Goal: Transaction & Acquisition: Purchase product/service

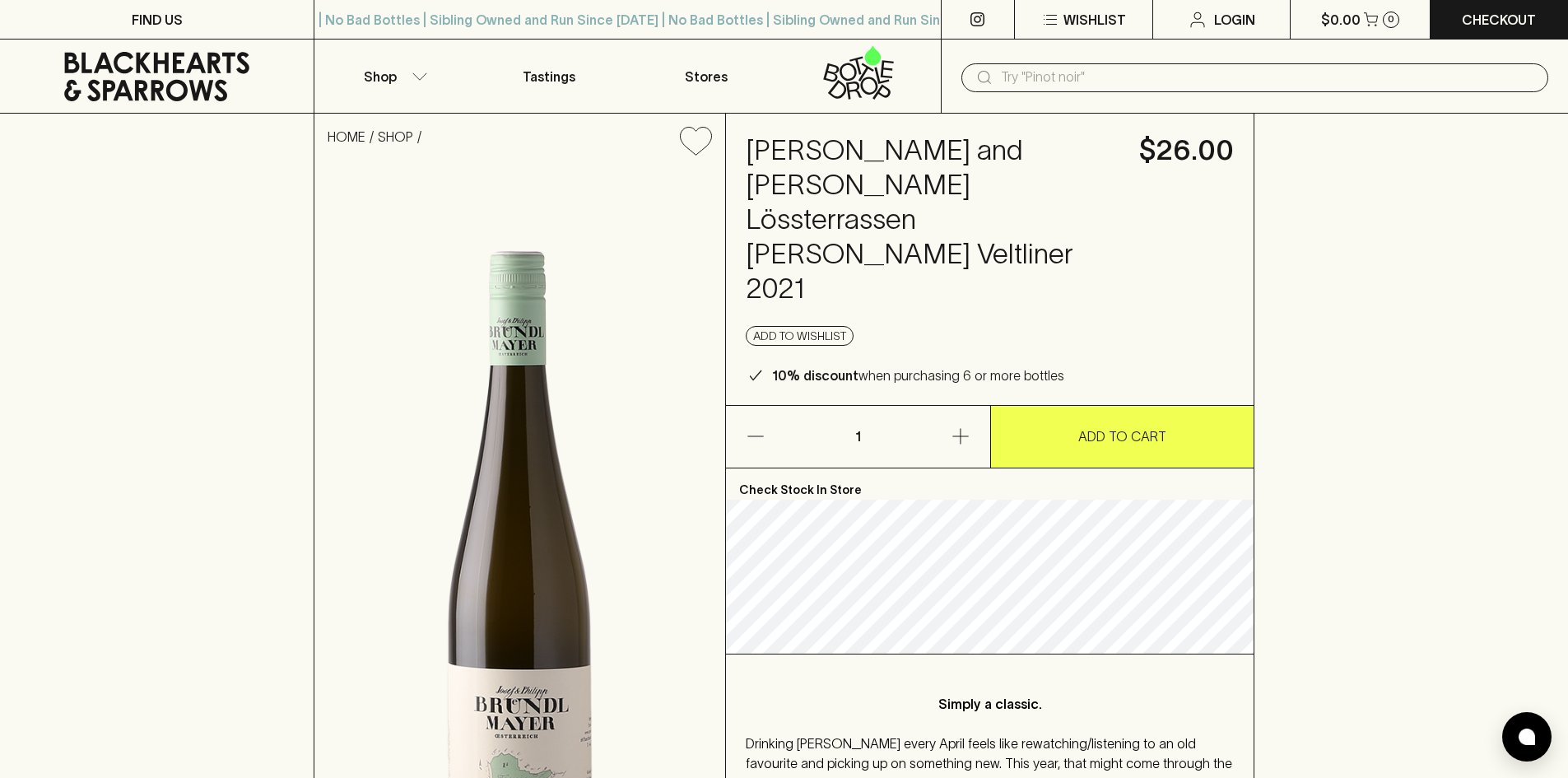
click at [1187, 405] on button "ADD TO CART" at bounding box center [1123, 436] width 263 height 62
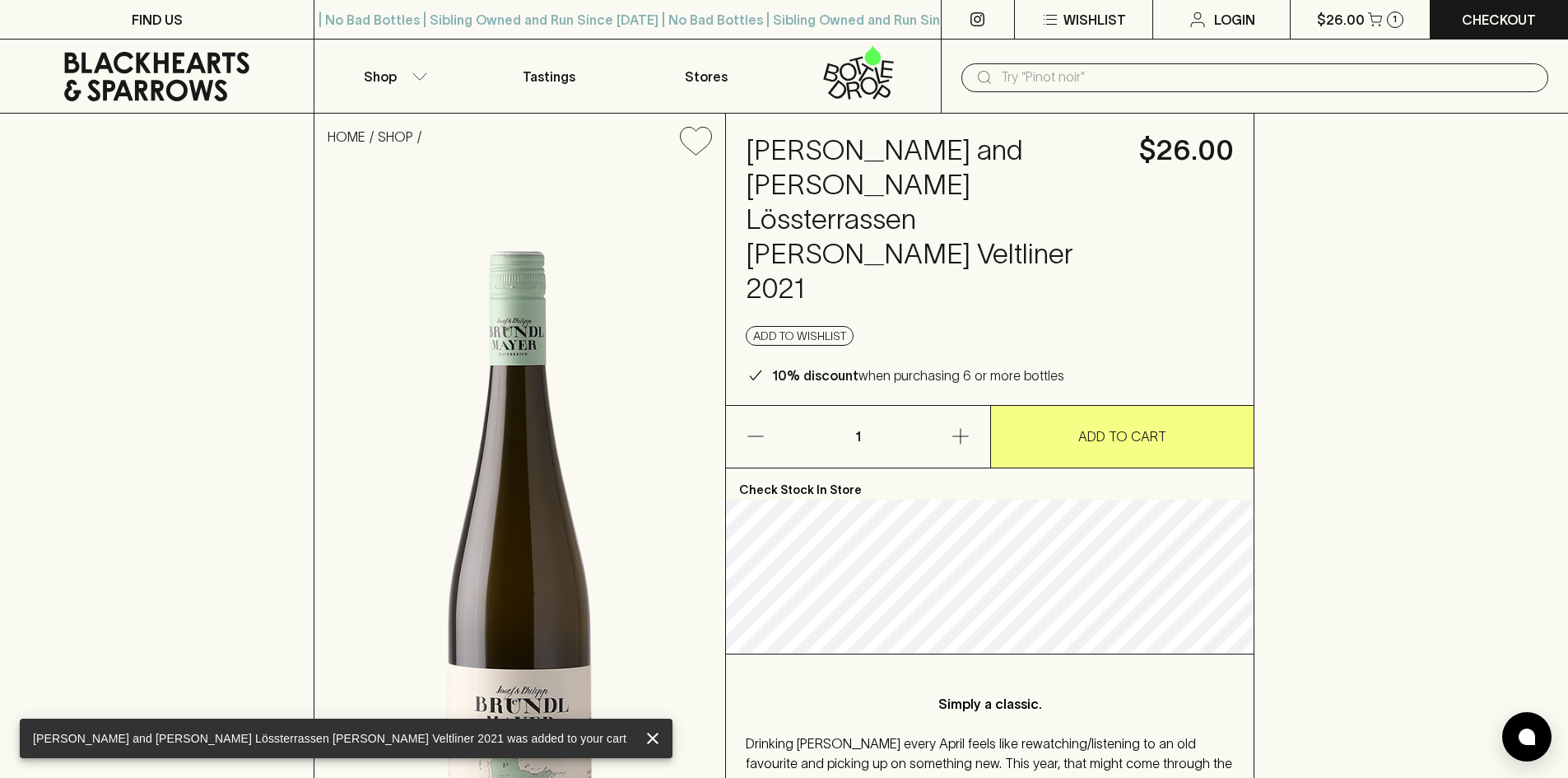
click at [958, 426] on icon "button" at bounding box center [960, 436] width 20 height 20
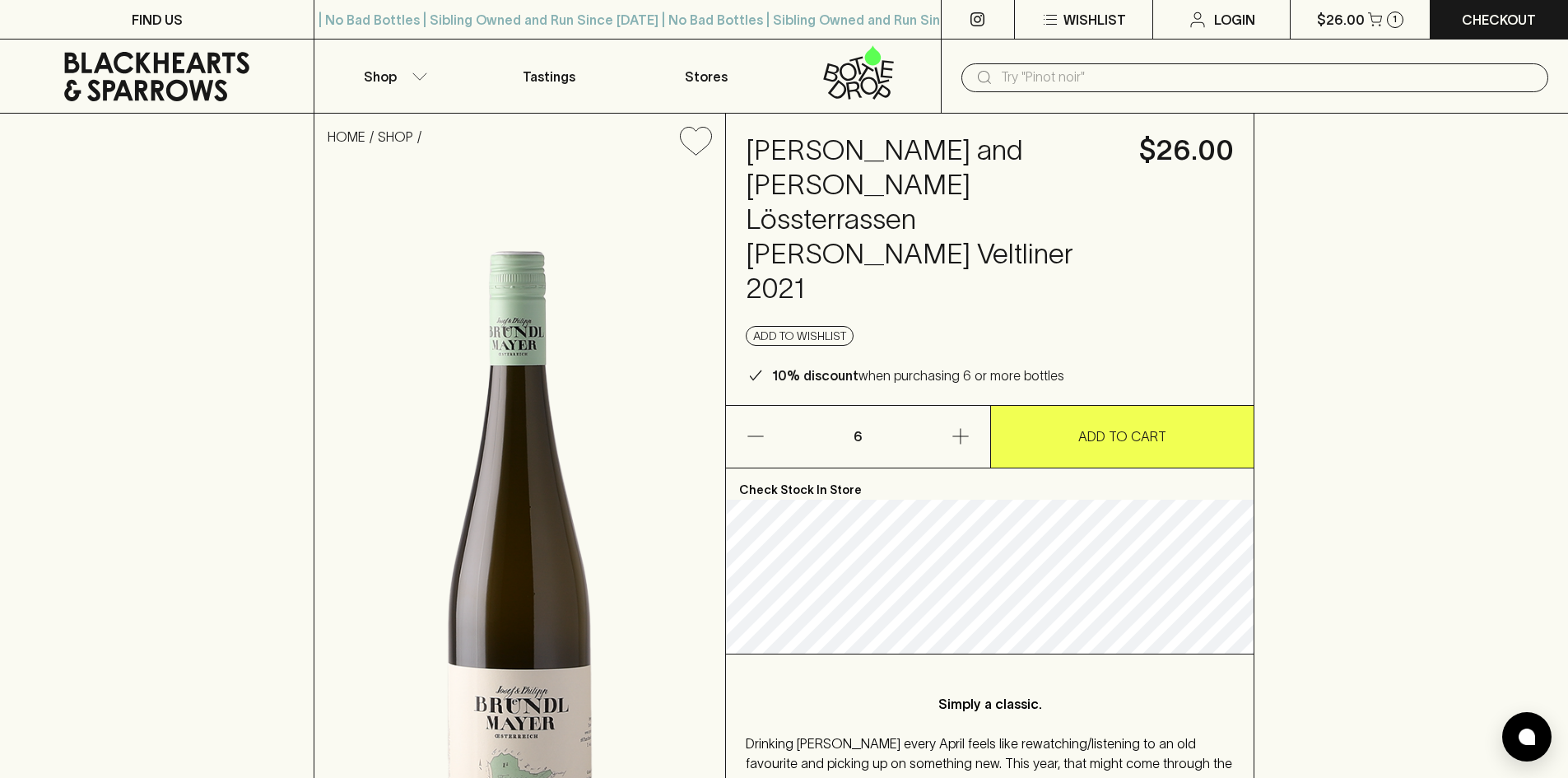
click at [1146, 426] on p "ADD TO CART" at bounding box center [1122, 436] width 88 height 20
click at [1494, 26] on p "Checkout" at bounding box center [1499, 20] width 74 height 20
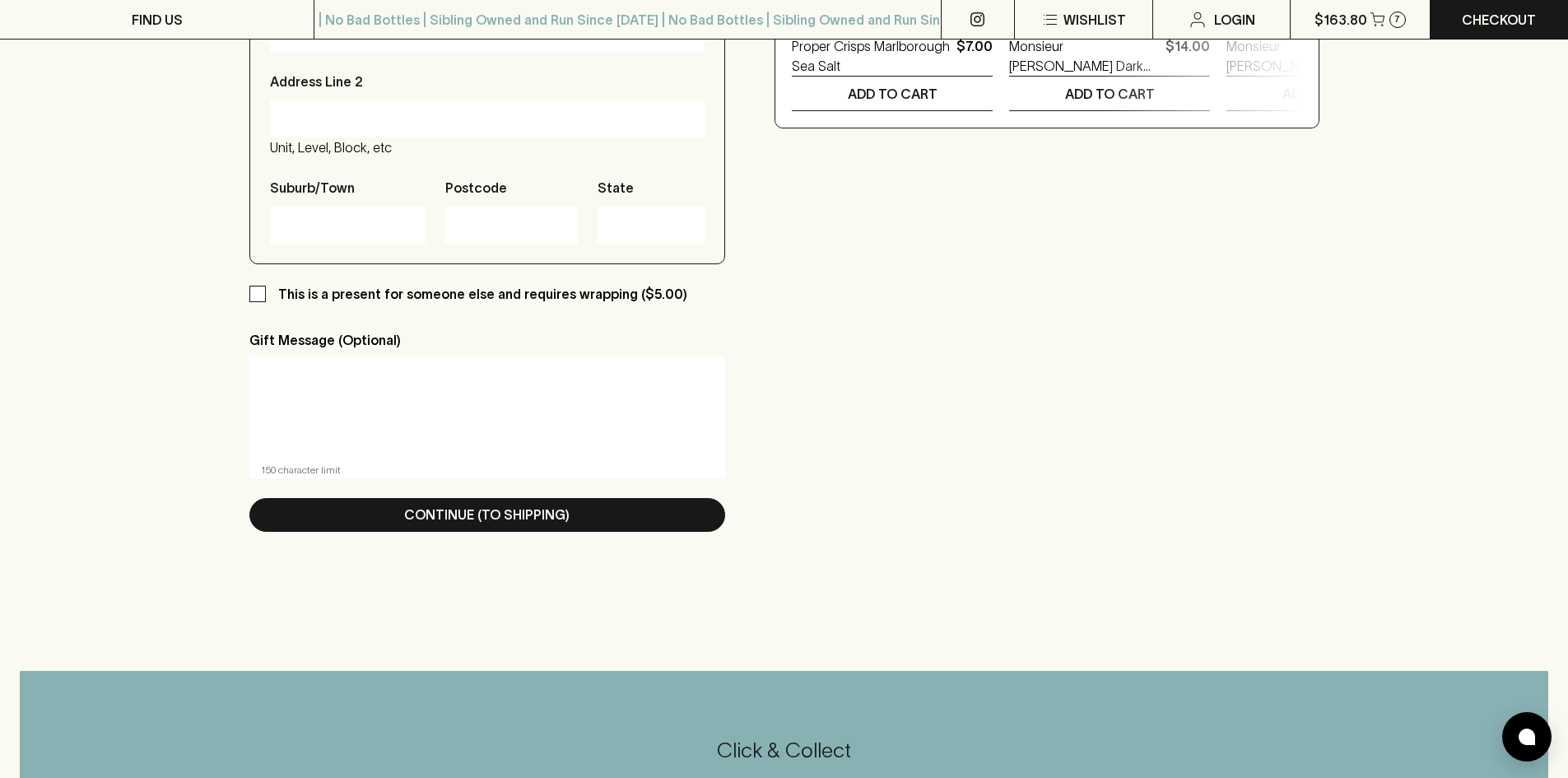
scroll to position [803, 0]
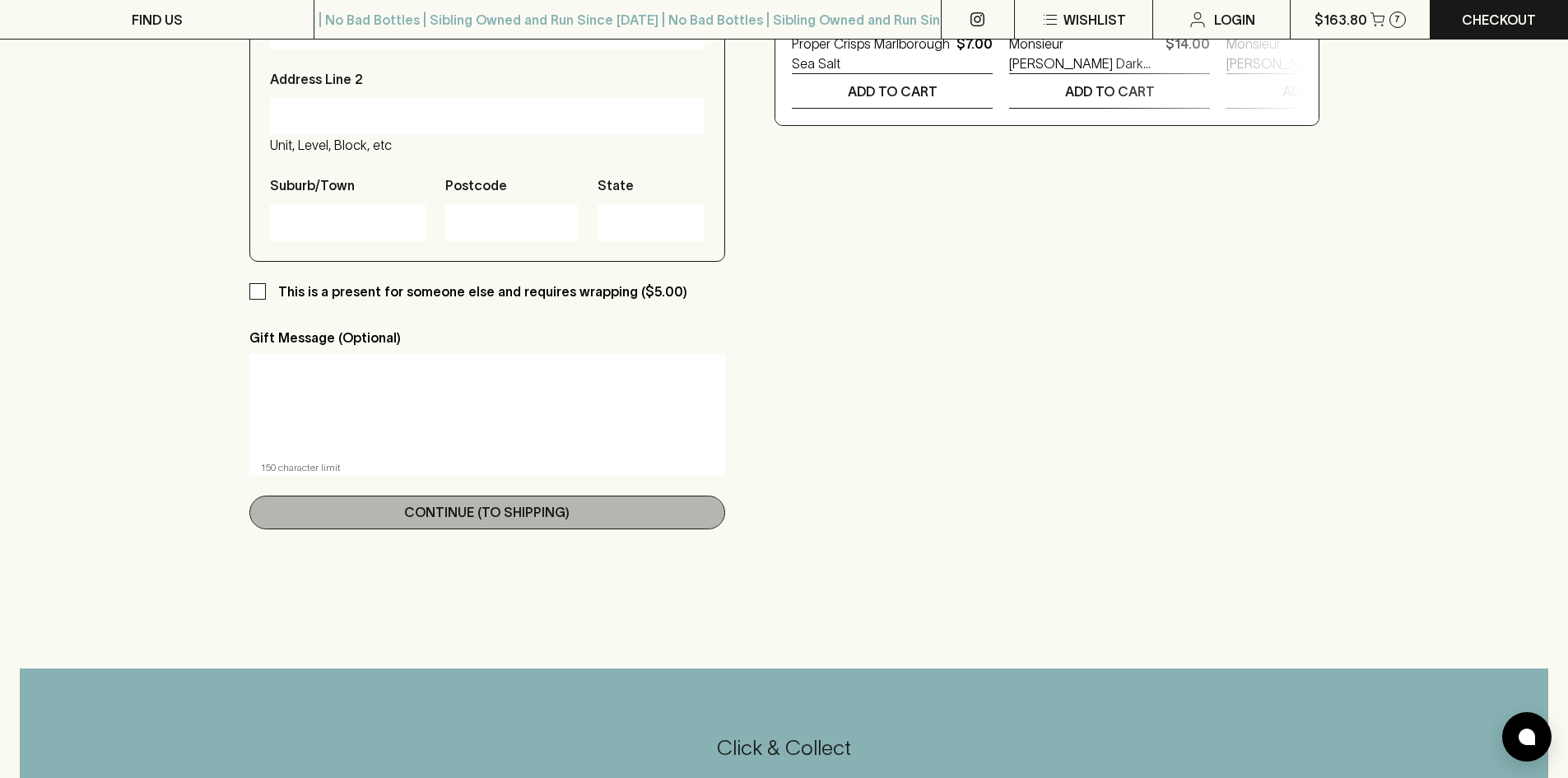
click at [557, 510] on p "Continue (To Shipping)" at bounding box center [487, 512] width 165 height 20
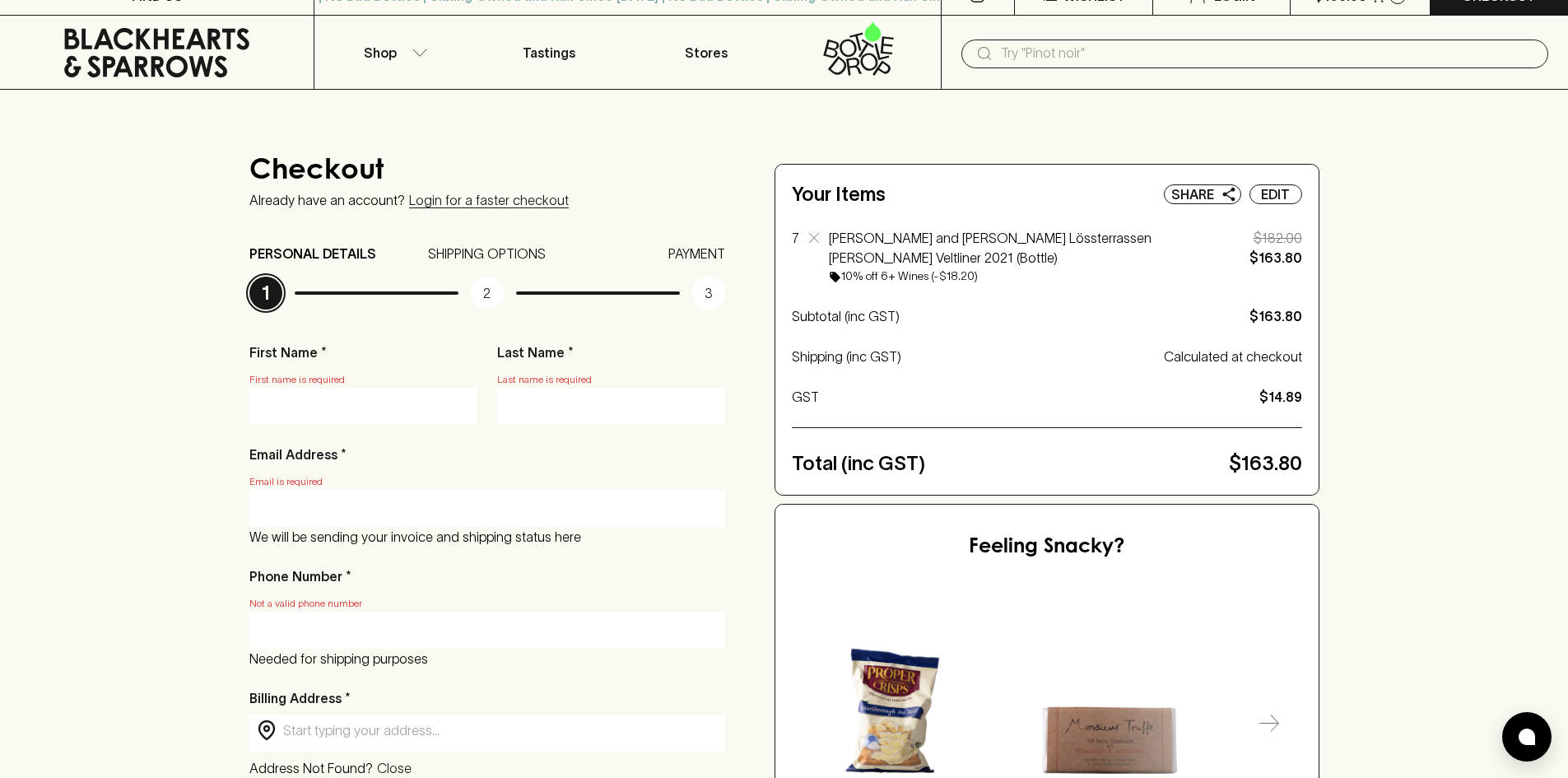
click at [293, 395] on div at bounding box center [363, 405] width 228 height 37
click at [311, 405] on input "First Name *" at bounding box center [364, 405] width 203 height 26
type input "[PERSON_NAME]"
type input "SHARP"
type input "[EMAIL_ADDRESS][DOMAIN_NAME]"
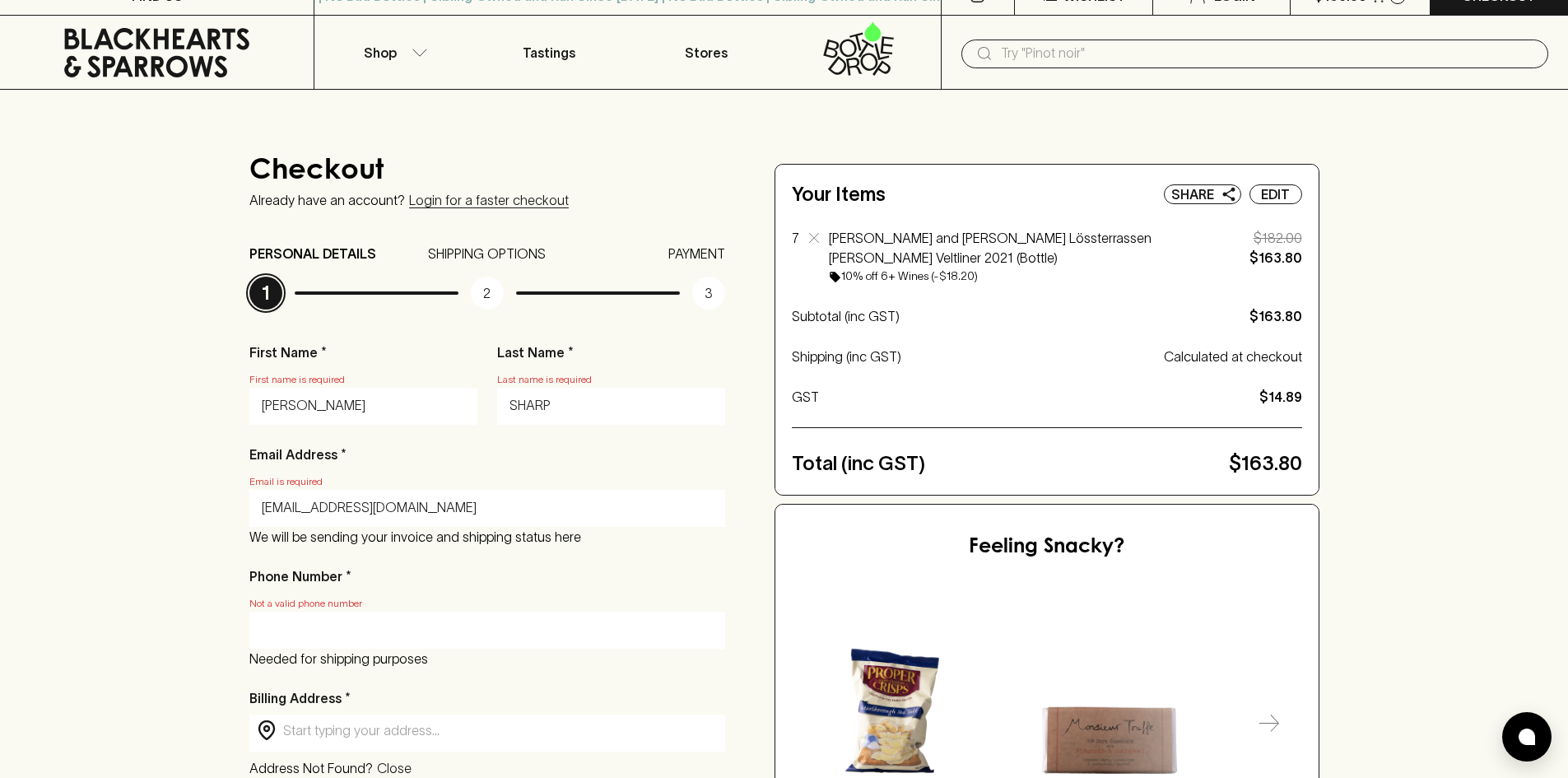
type input "0403063361"
type input "54 BETULA TCE"
type input "Sunbury"
type input "3429"
type input "VIC"
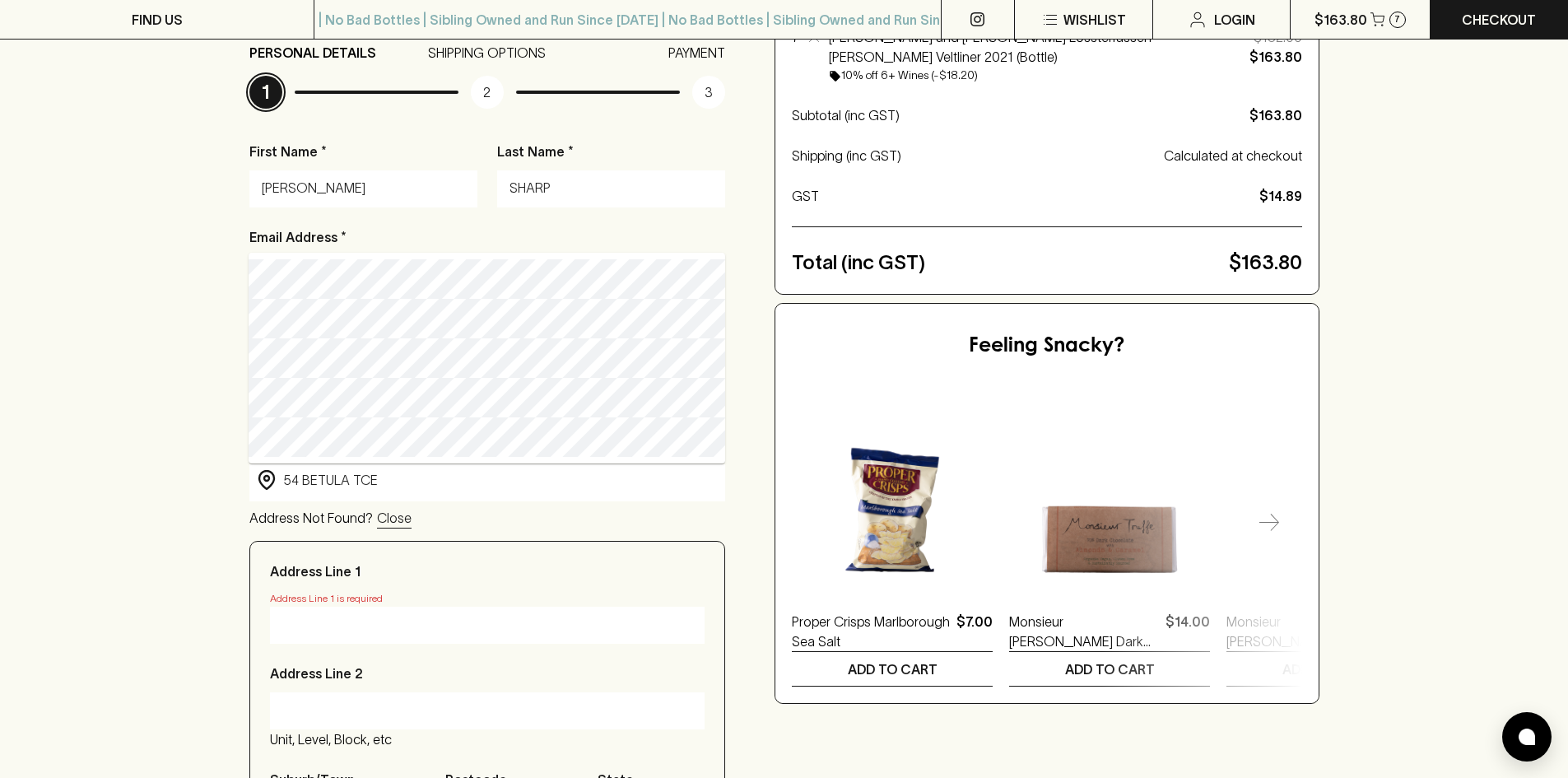
scroll to position [292, 0]
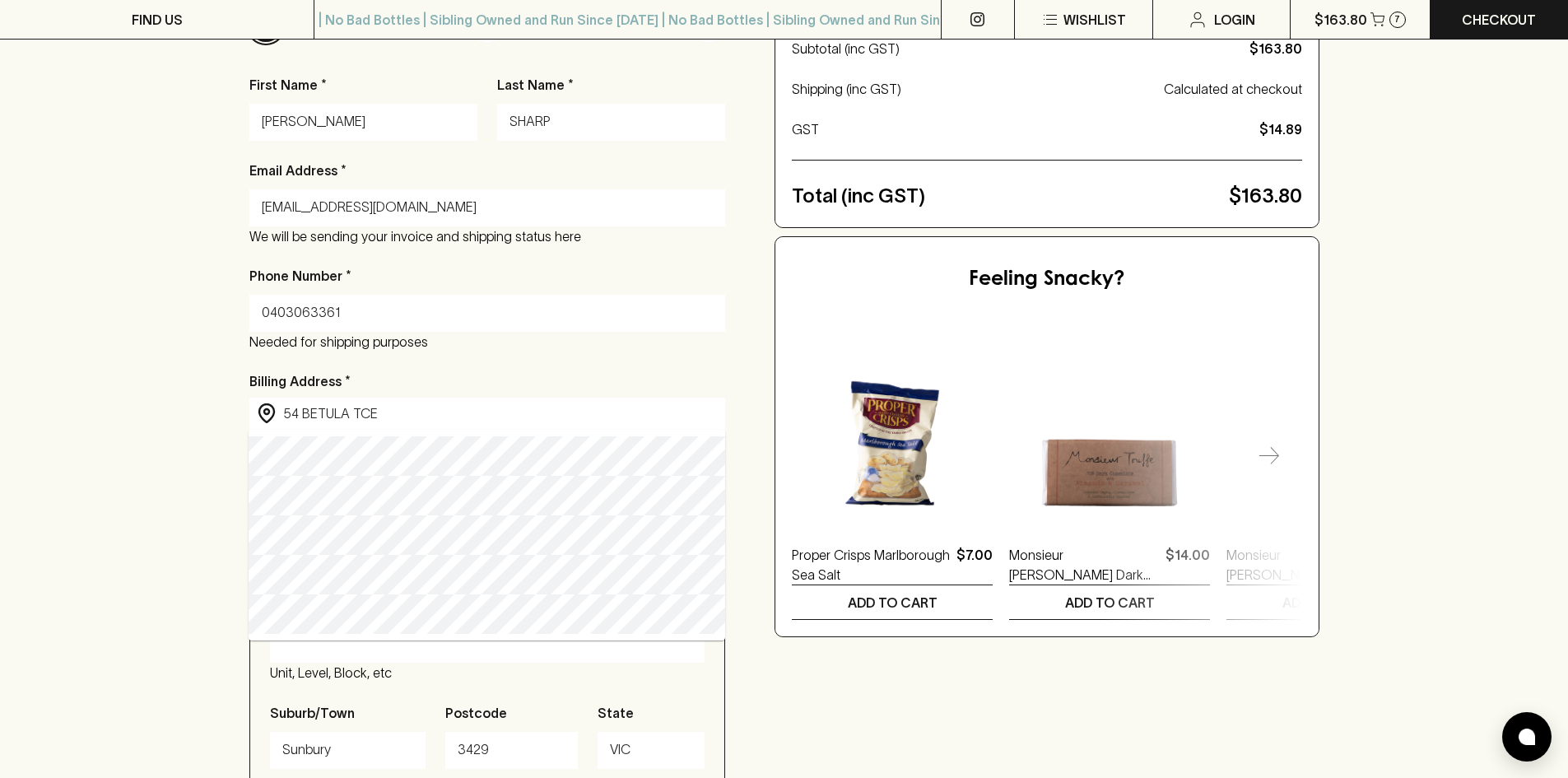
type input "[STREET_ADDRESS]"
type input "Victoria"
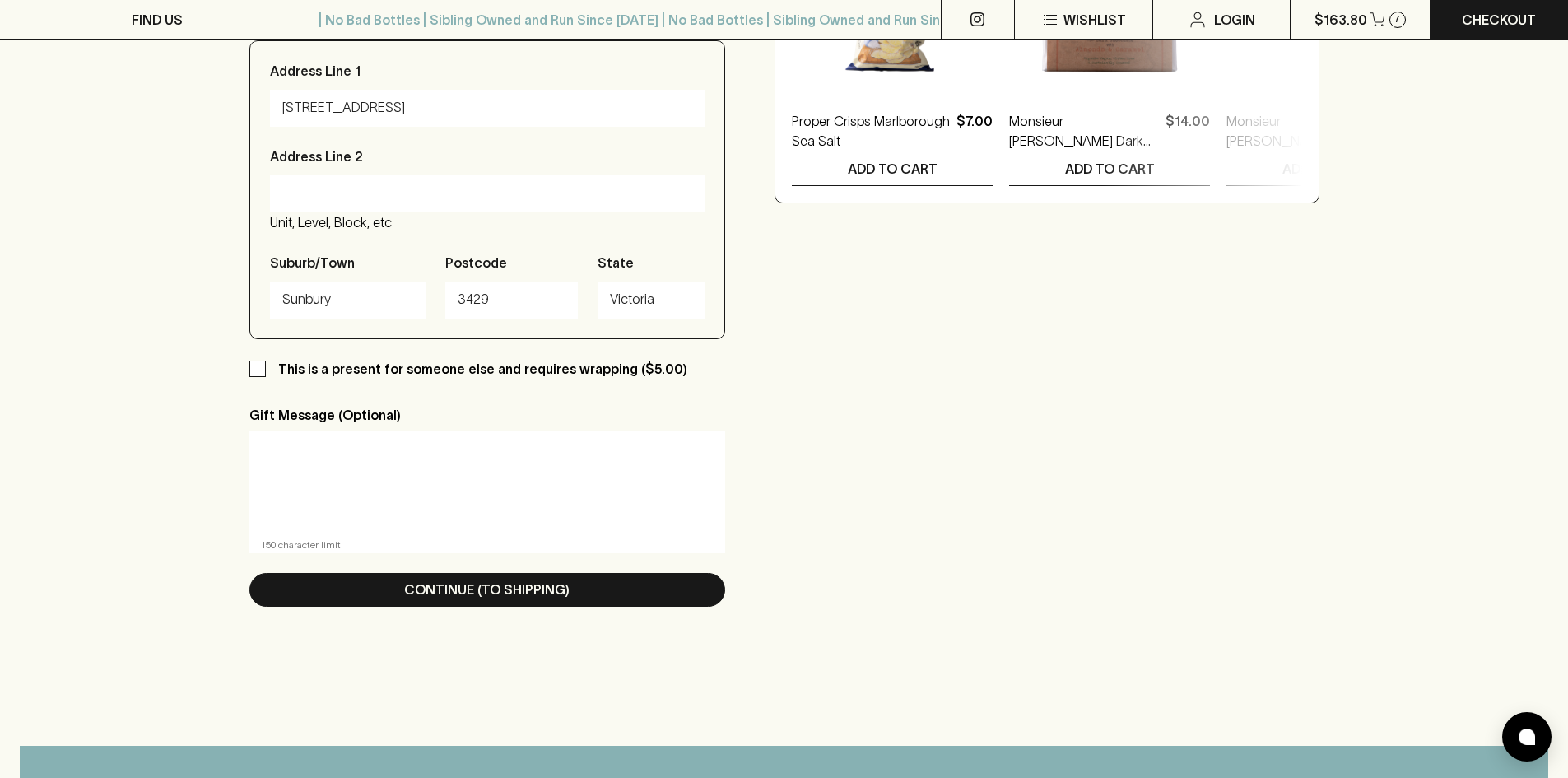
scroll to position [744, 0]
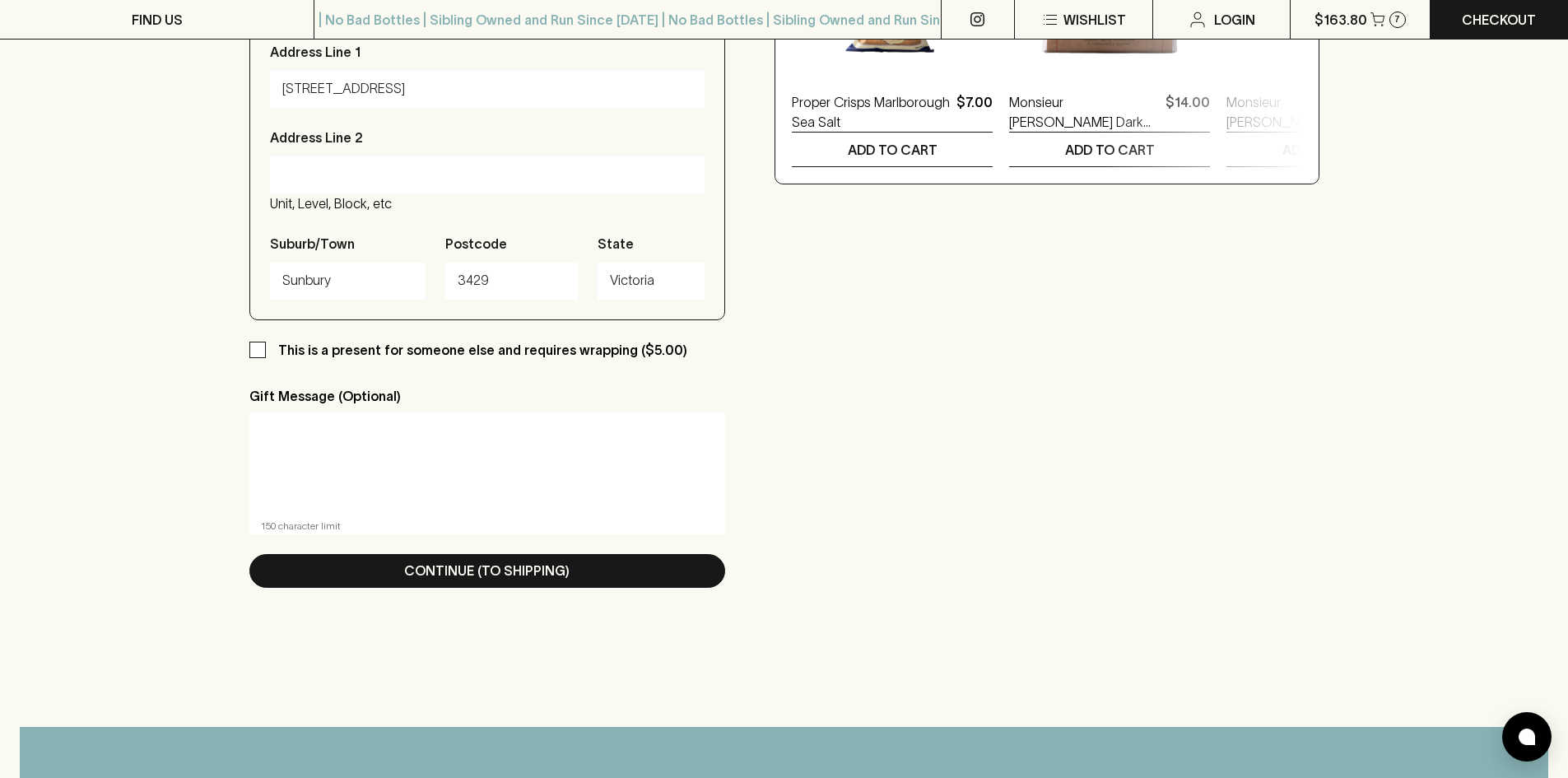
drag, startPoint x: 492, startPoint y: 577, endPoint x: 507, endPoint y: 576, distance: 15.0
click at [492, 577] on p "Continue (To Shipping)" at bounding box center [487, 571] width 165 height 20
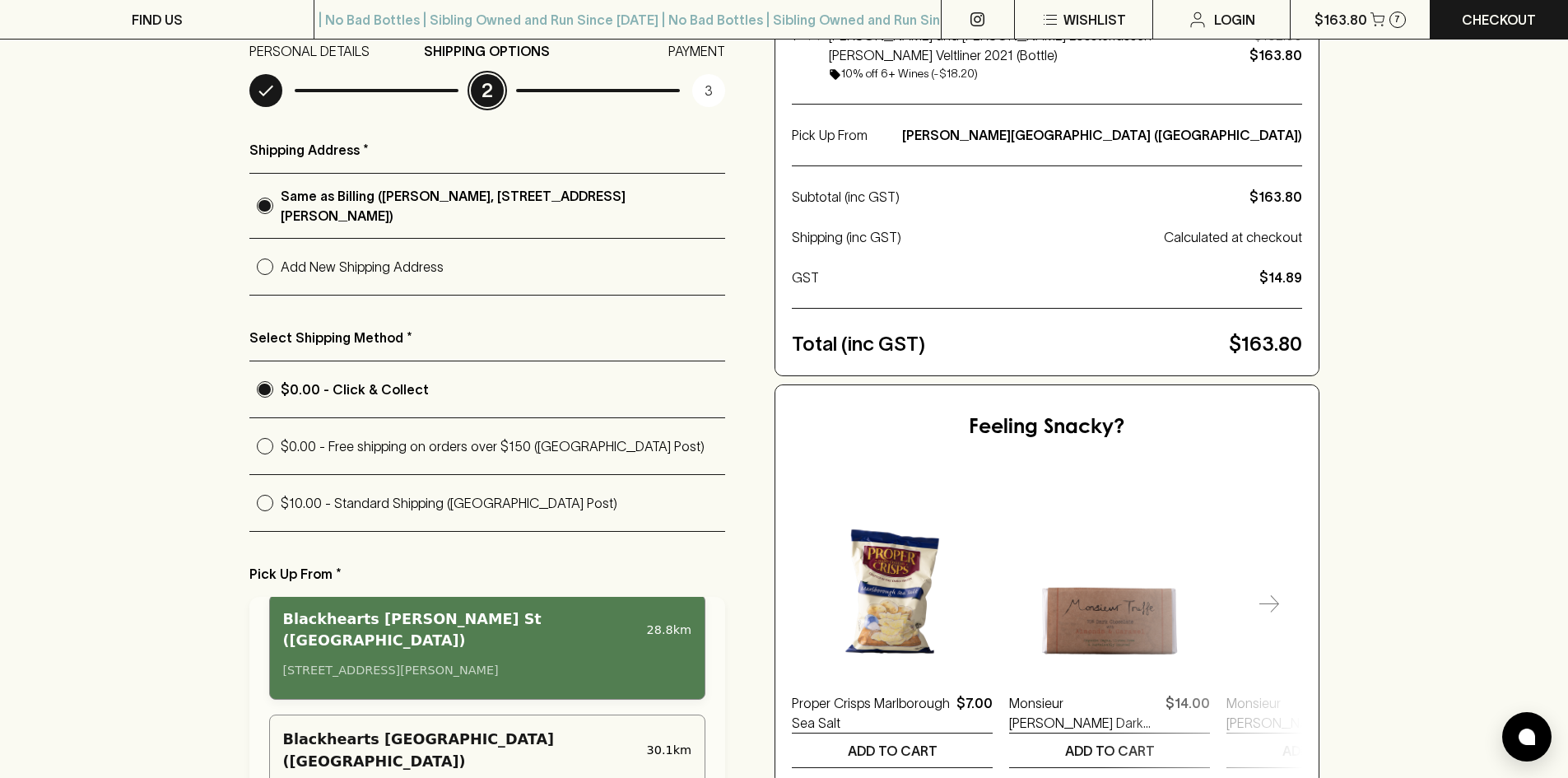
scroll to position [0, 0]
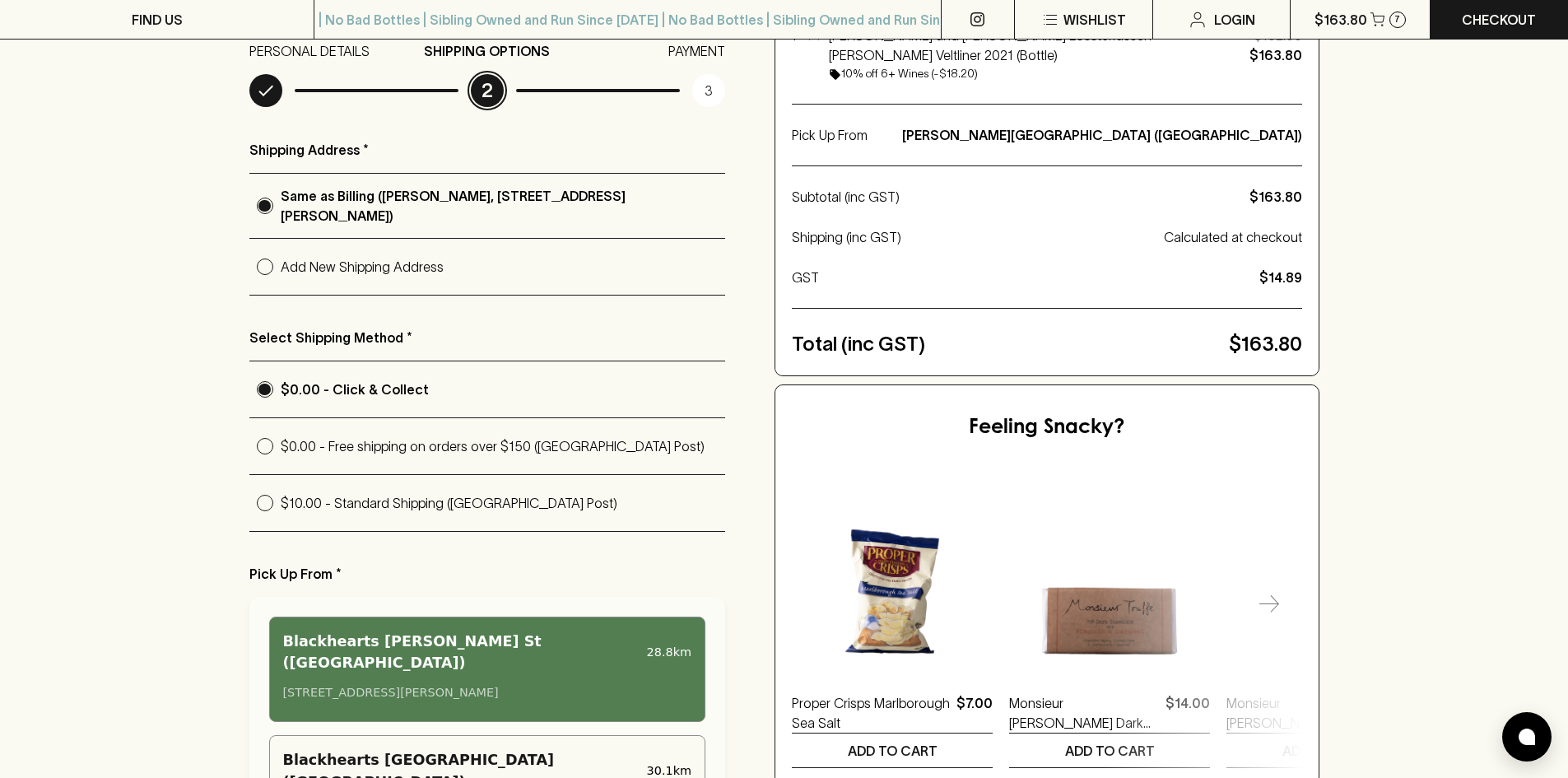
click at [311, 499] on p "$10.00 - Standard Shipping ([GEOGRAPHIC_DATA] Post)" at bounding box center [503, 503] width 445 height 20
click at [281, 499] on input "$10.00 - Standard Shipping ([GEOGRAPHIC_DATA] Post)" at bounding box center [264, 502] width 31 height 31
radio input "true"
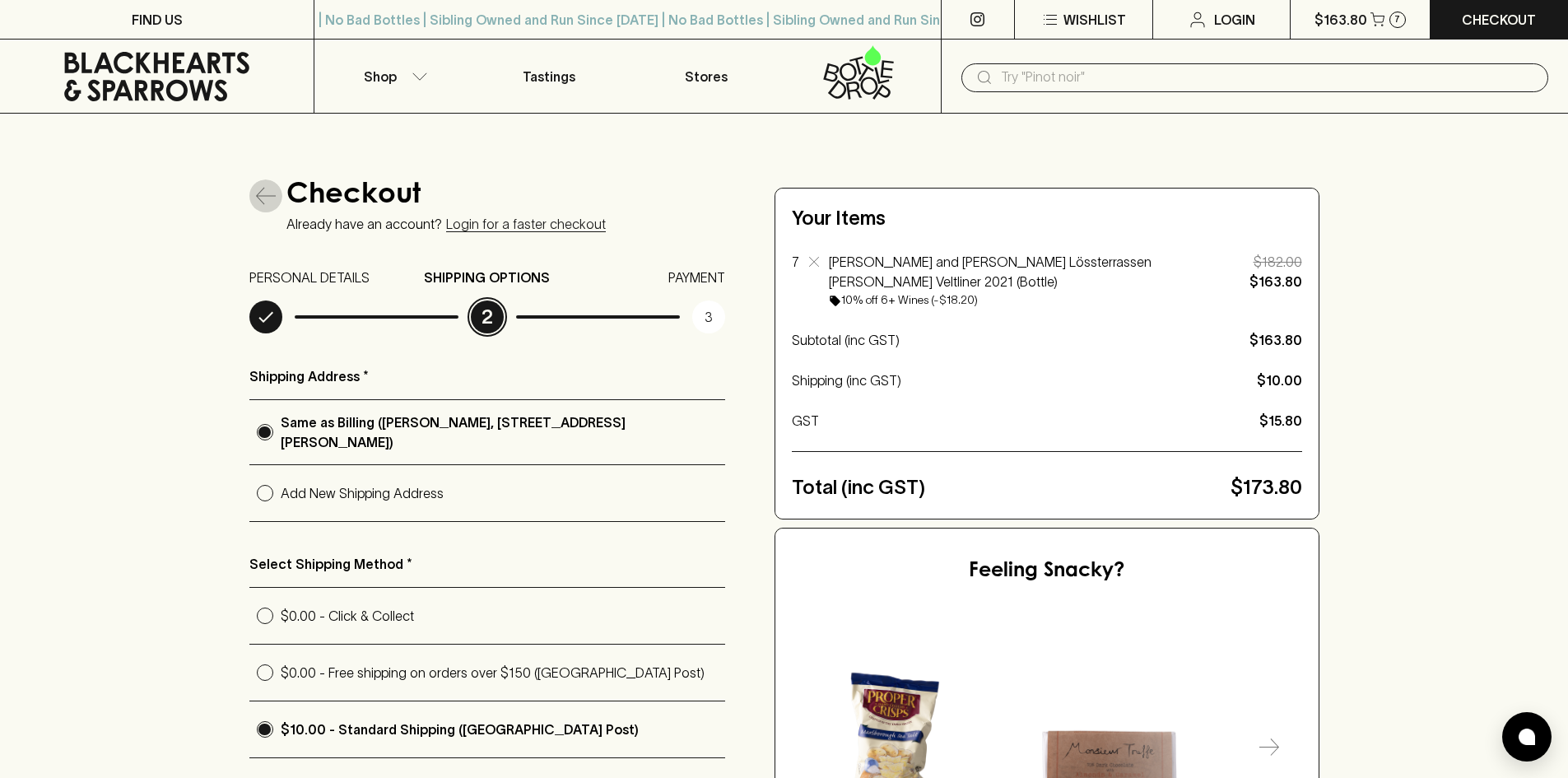
click at [259, 194] on icon "button" at bounding box center [266, 196] width 20 height 20
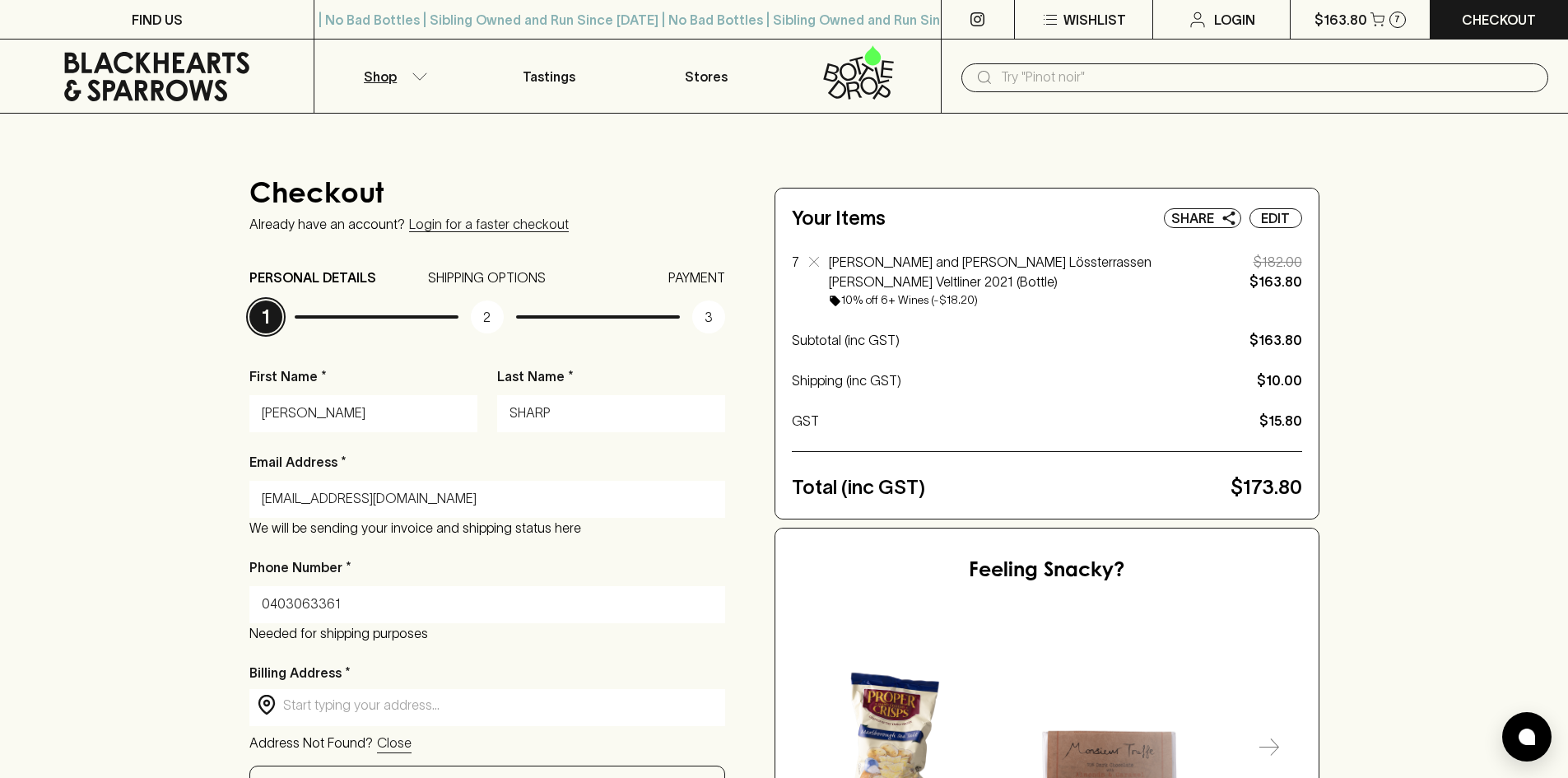
click at [414, 74] on icon "button" at bounding box center [419, 77] width 17 height 8
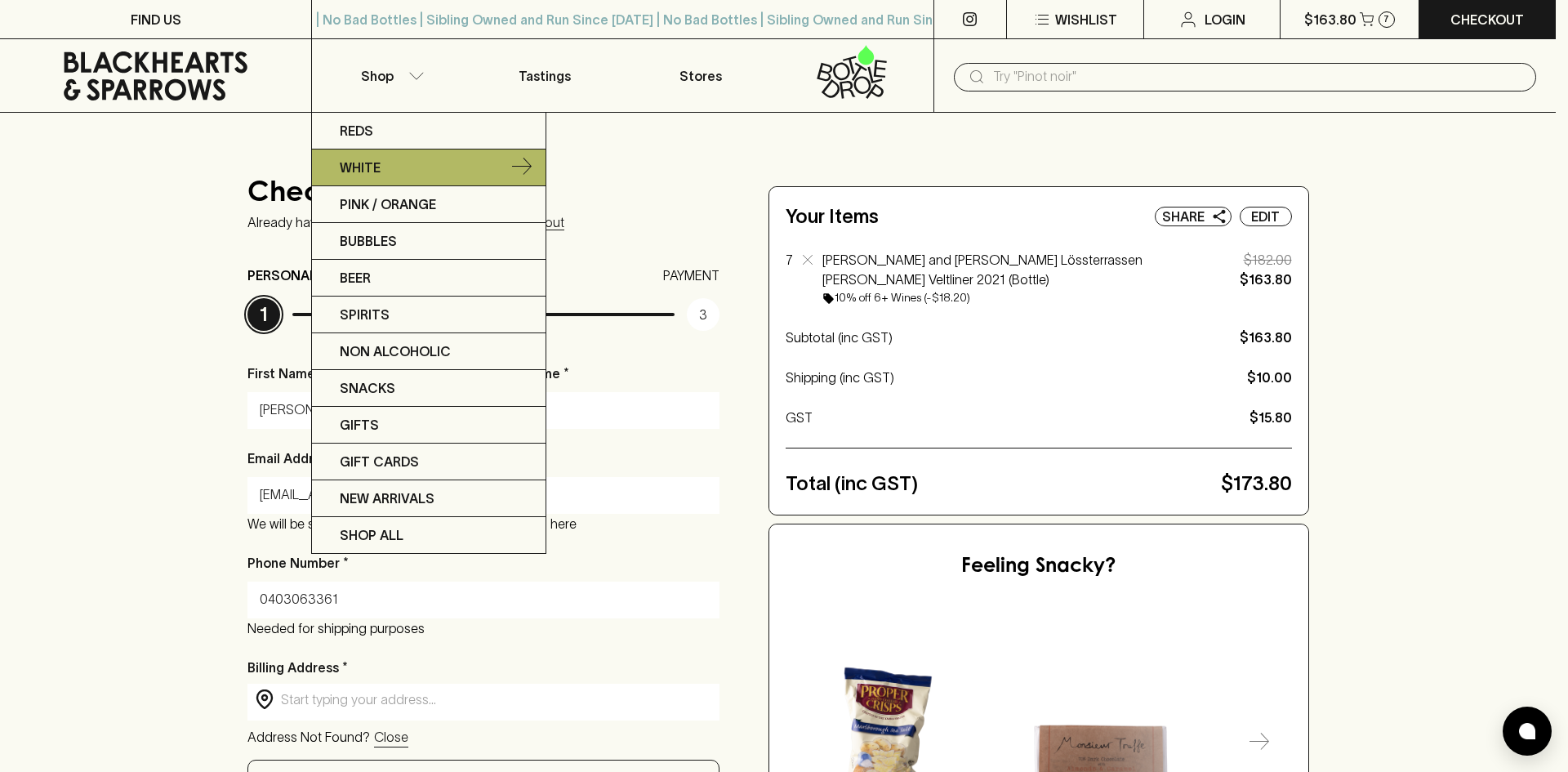
click at [378, 161] on p "White" at bounding box center [360, 167] width 41 height 20
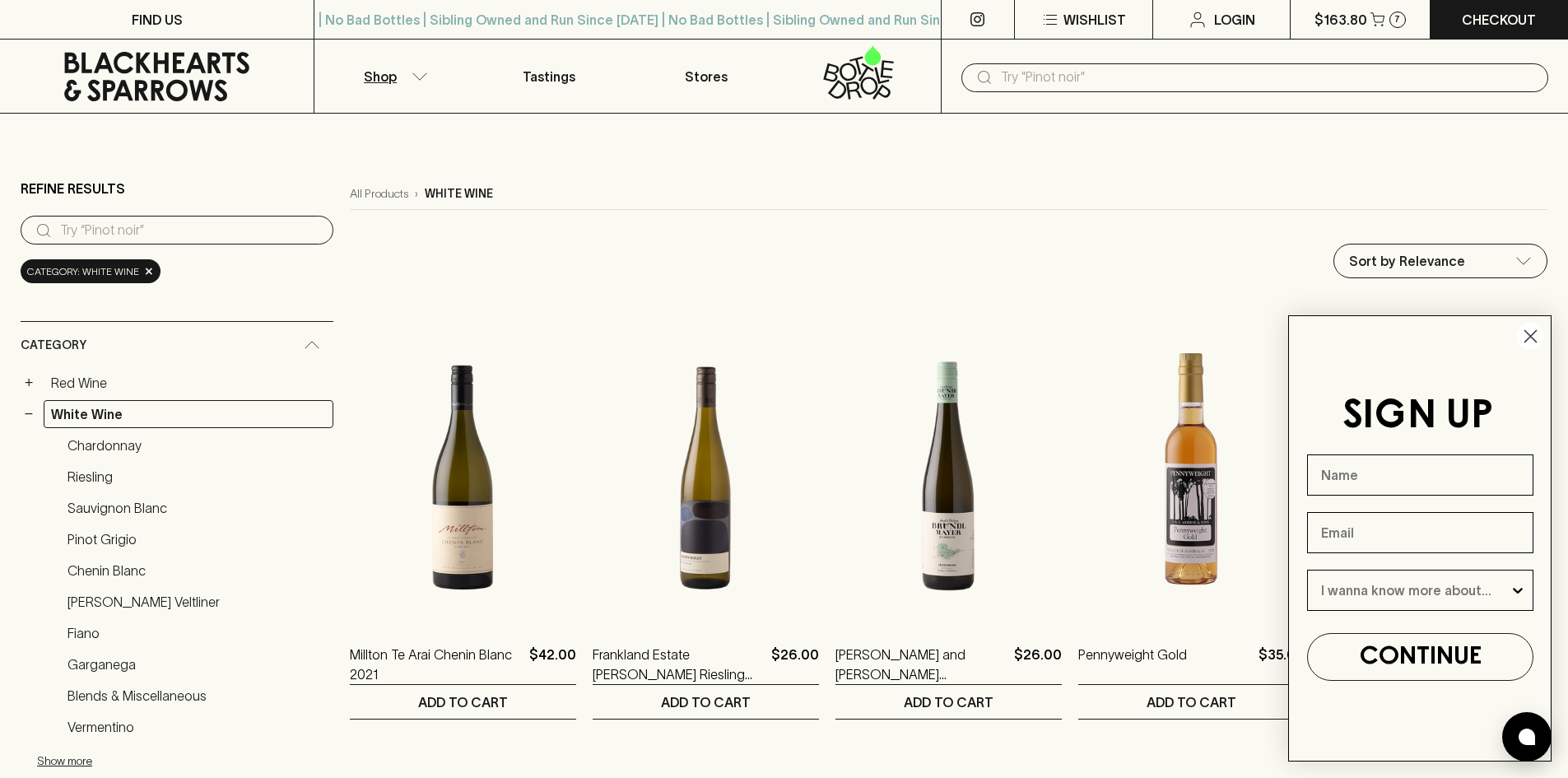
click at [1524, 332] on circle "Close dialog" at bounding box center [1530, 336] width 27 height 27
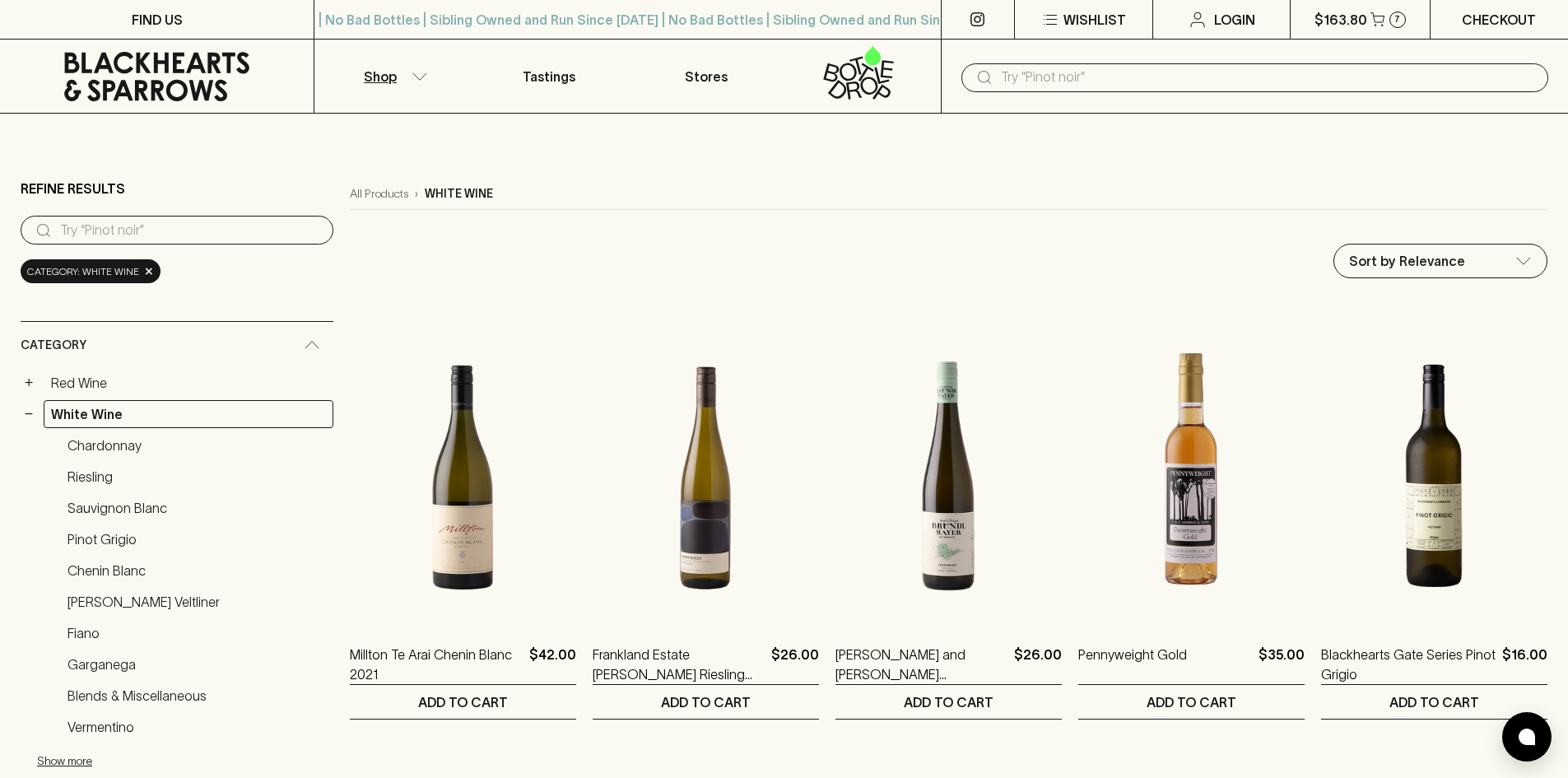
click at [1477, 25] on p "Checkout" at bounding box center [1499, 20] width 74 height 20
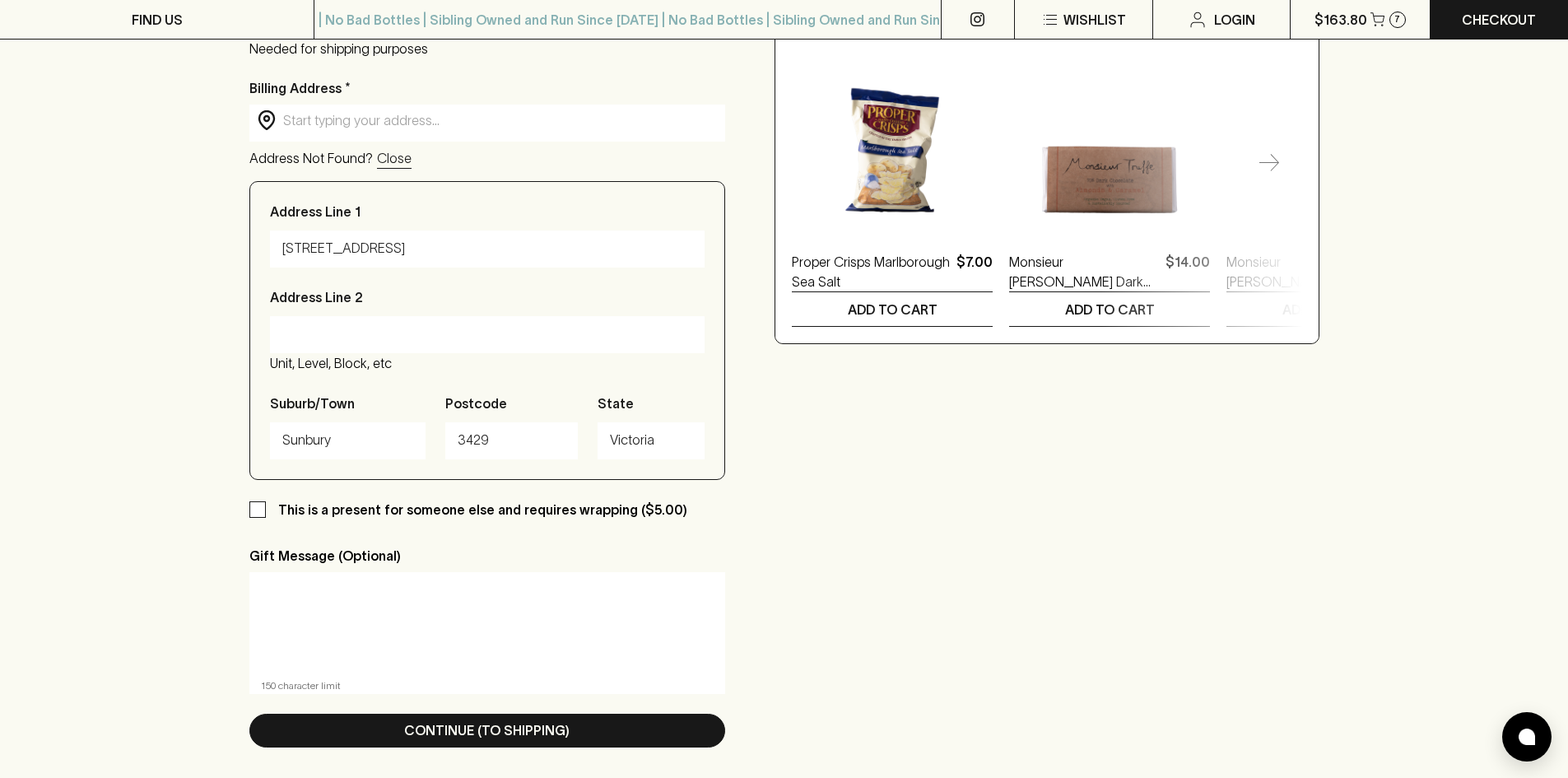
scroll to position [658, 0]
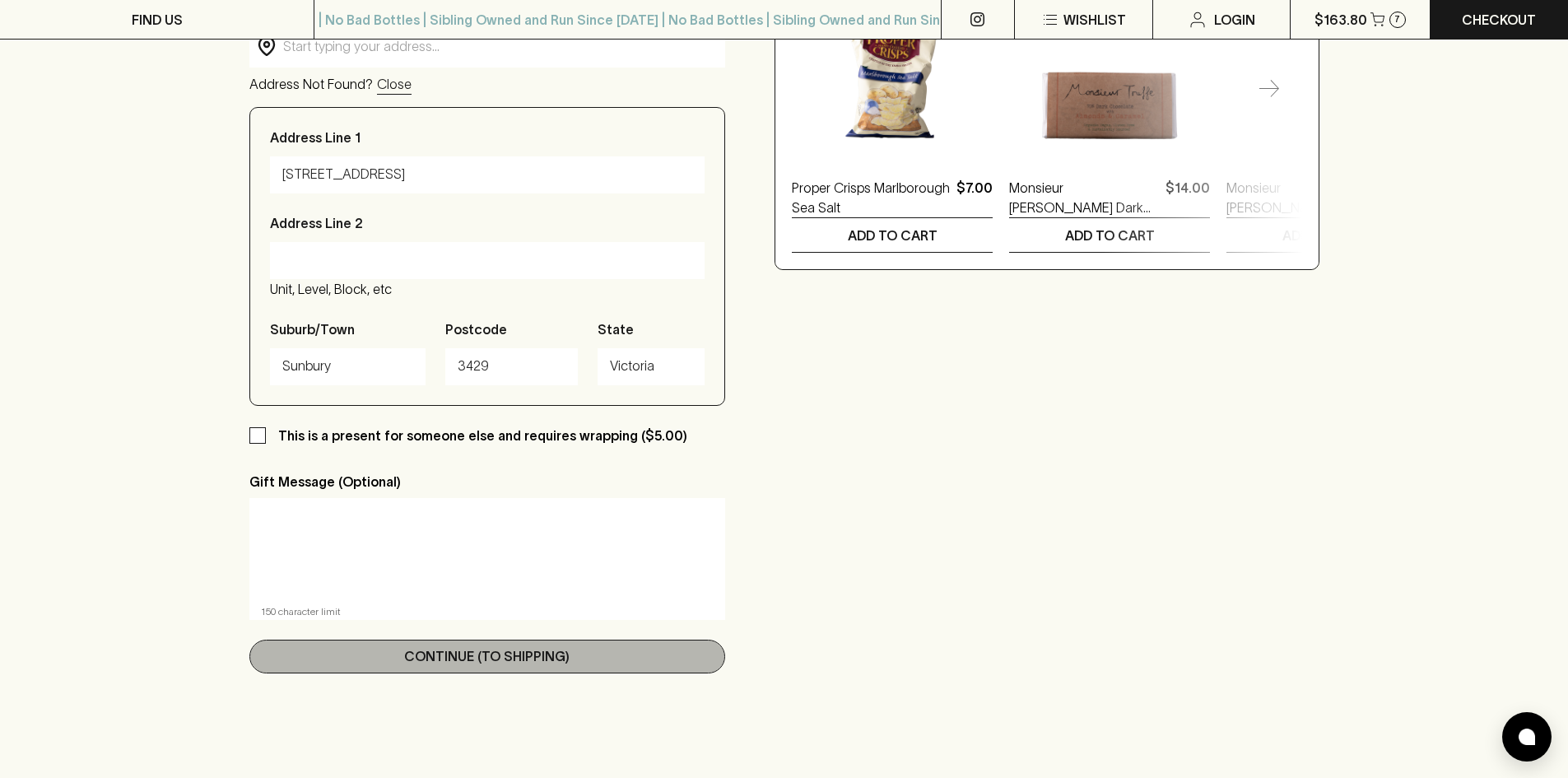
click at [519, 658] on p "Continue (To Shipping)" at bounding box center [487, 656] width 165 height 20
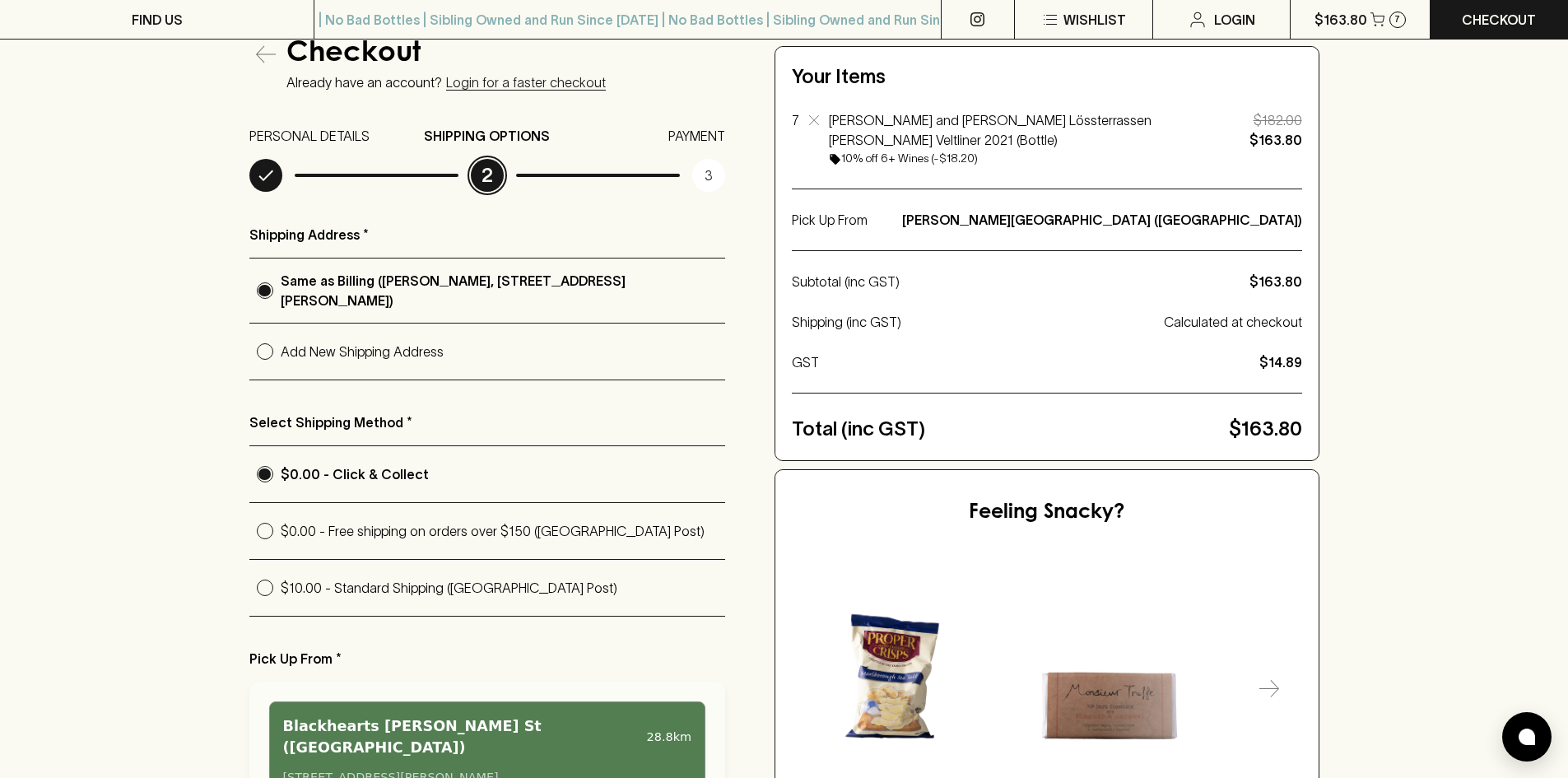
scroll to position [144, 0]
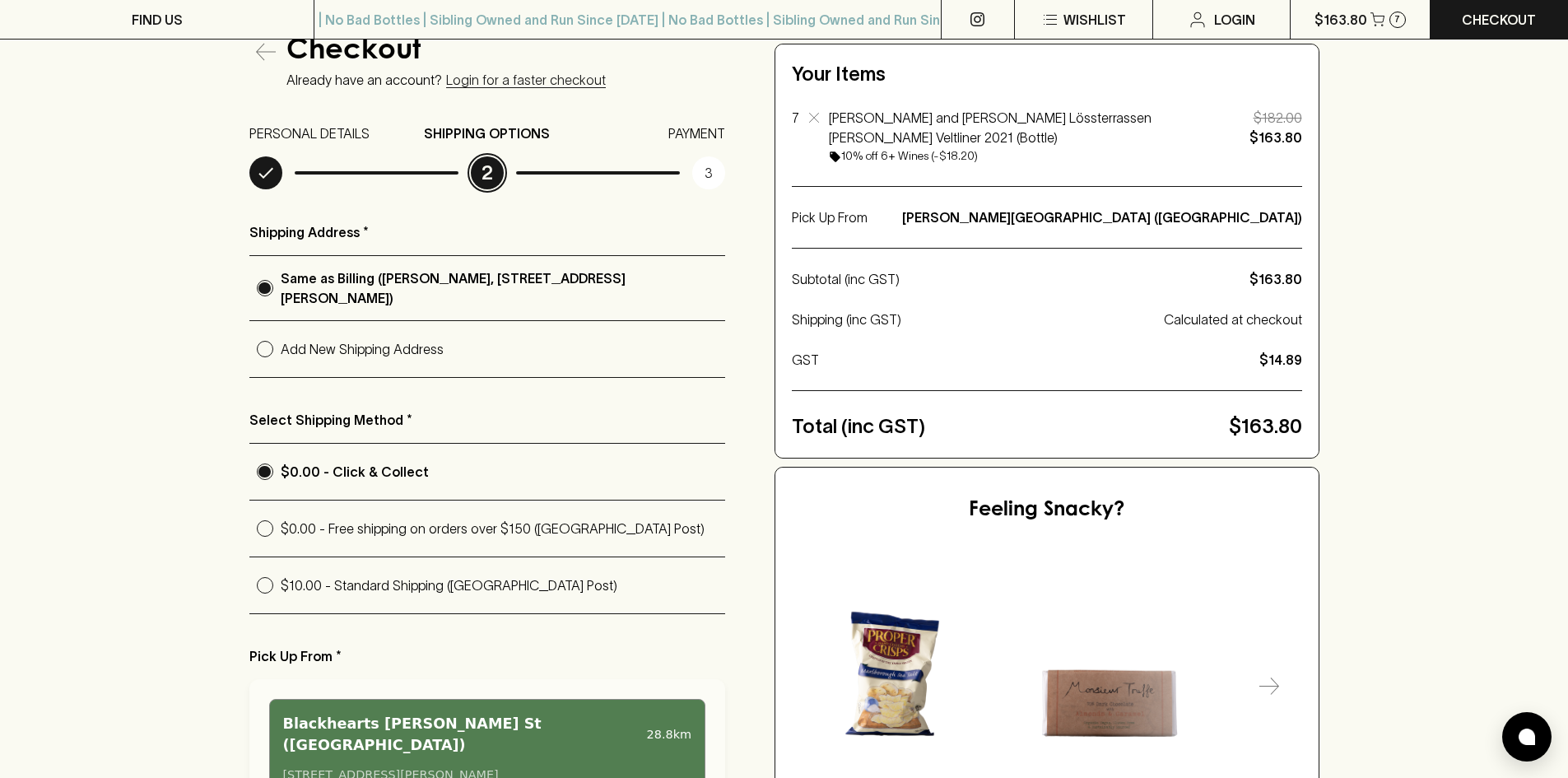
click at [267, 587] on input "$10.00 - Standard Shipping ([GEOGRAPHIC_DATA] Post)" at bounding box center [264, 585] width 31 height 31
radio input "true"
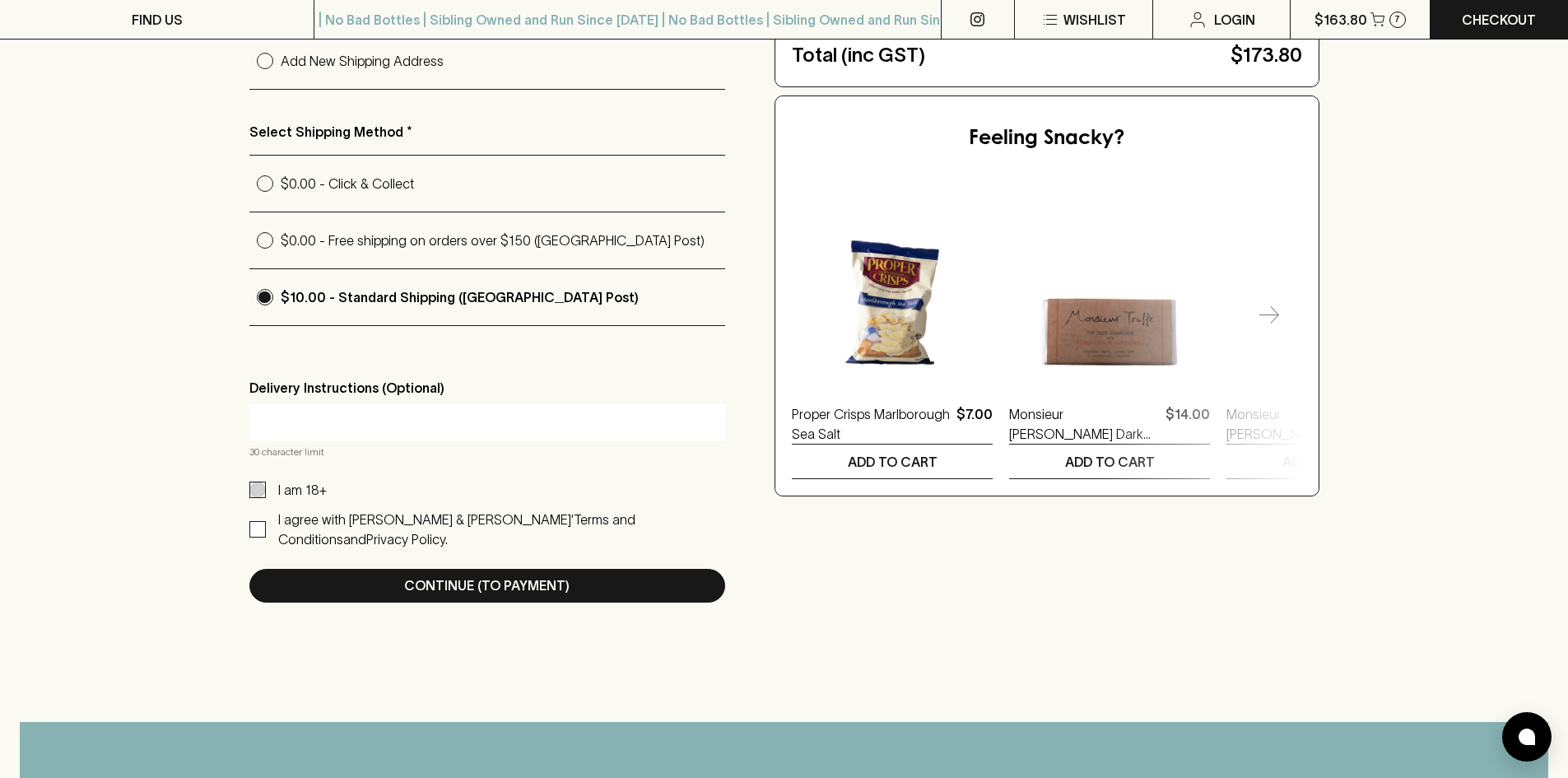
scroll to position [452, 0]
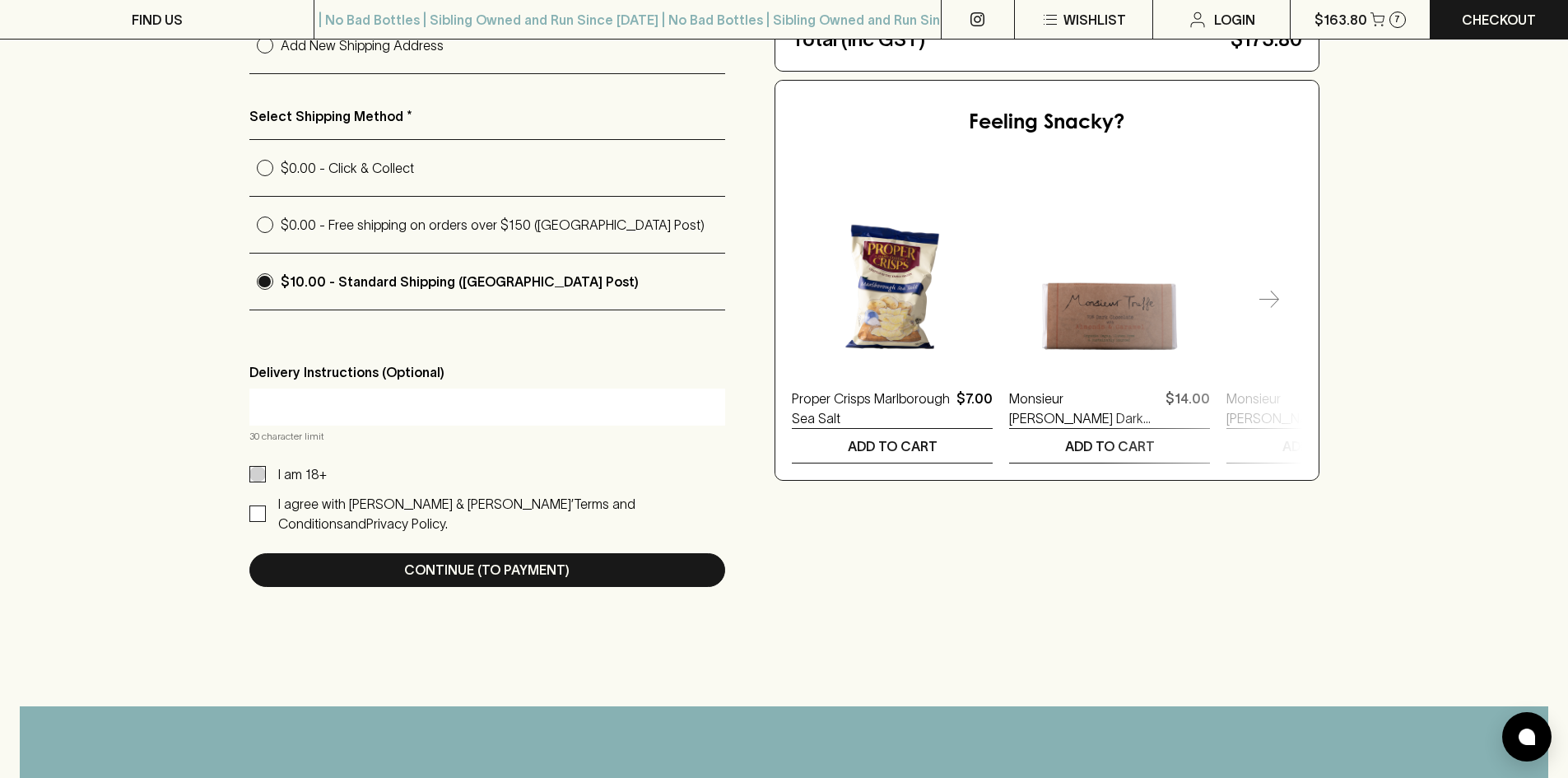
click at [259, 484] on div "I am 18+ I agree with [PERSON_NAME] & Sparrows’ Terms and Conditions and Privac…" at bounding box center [487, 498] width 476 height 69
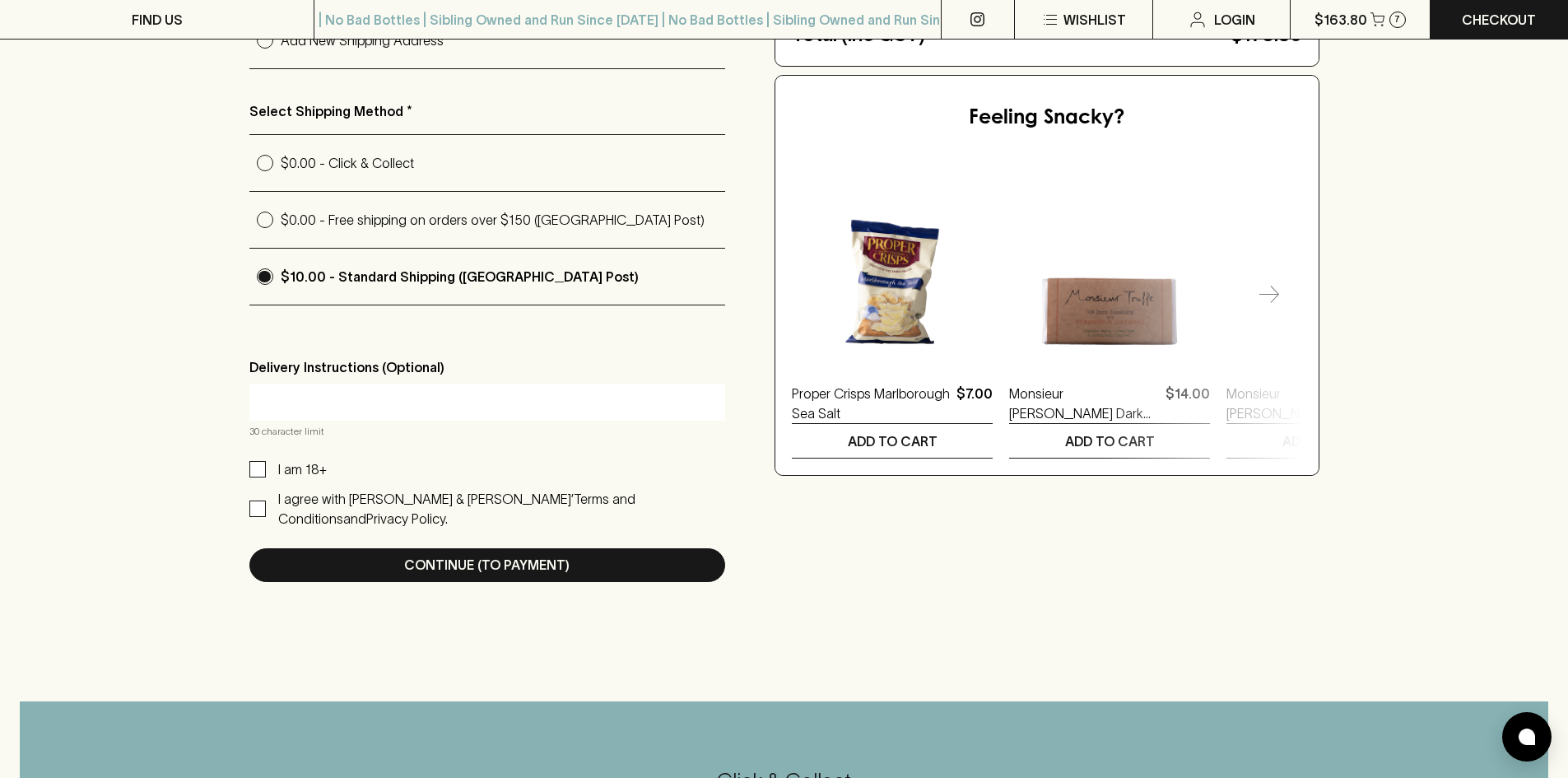
click at [259, 501] on input "I agree with [PERSON_NAME] & [PERSON_NAME]’ Terms and Conditions and Privacy Po…" at bounding box center [257, 508] width 17 height 17
checkbox input "true"
click at [258, 462] on input "I am 18+" at bounding box center [257, 469] width 17 height 17
checkbox input "true"
click at [295, 406] on input "text" at bounding box center [488, 401] width 452 height 26
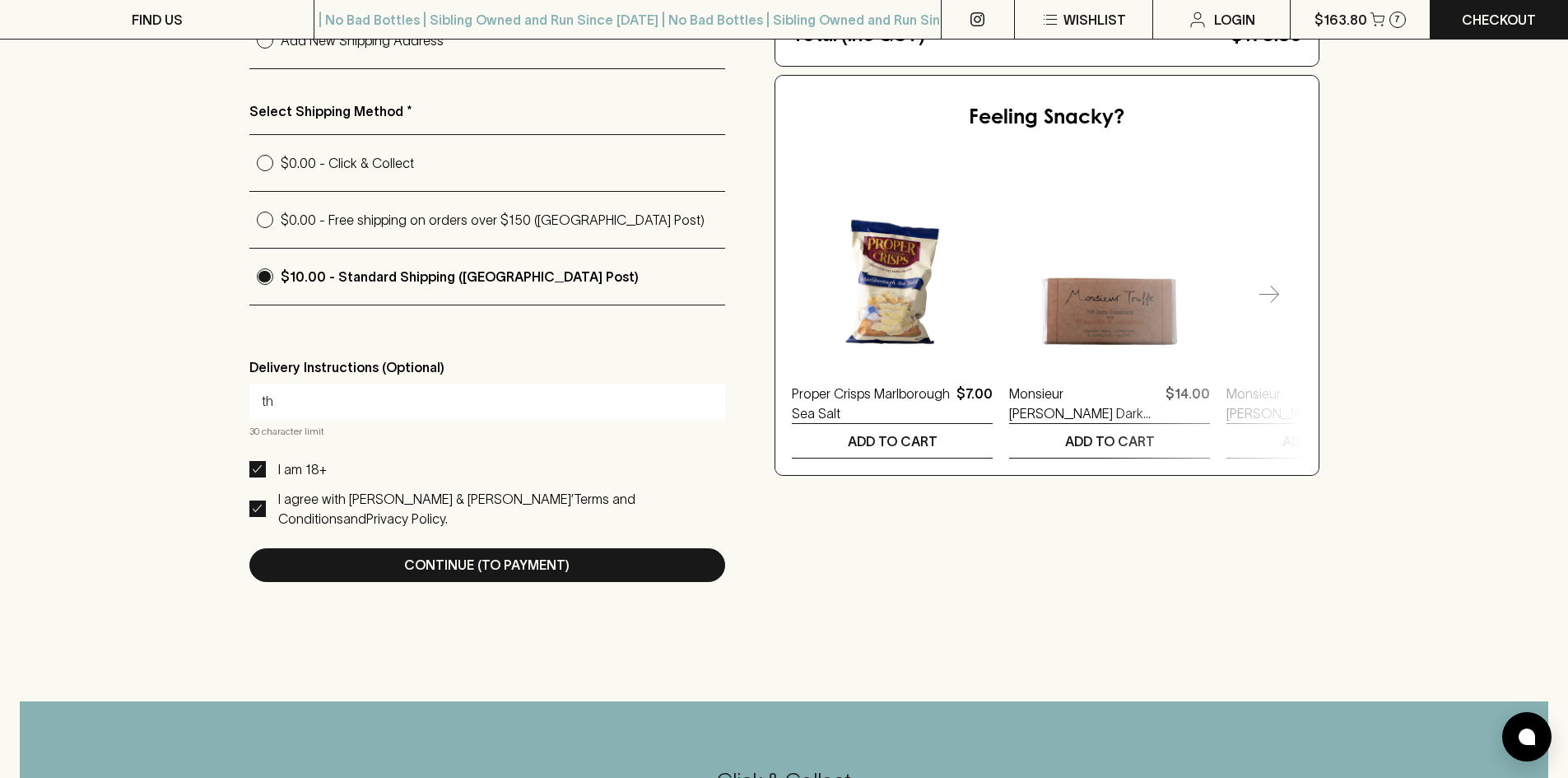
type input "t"
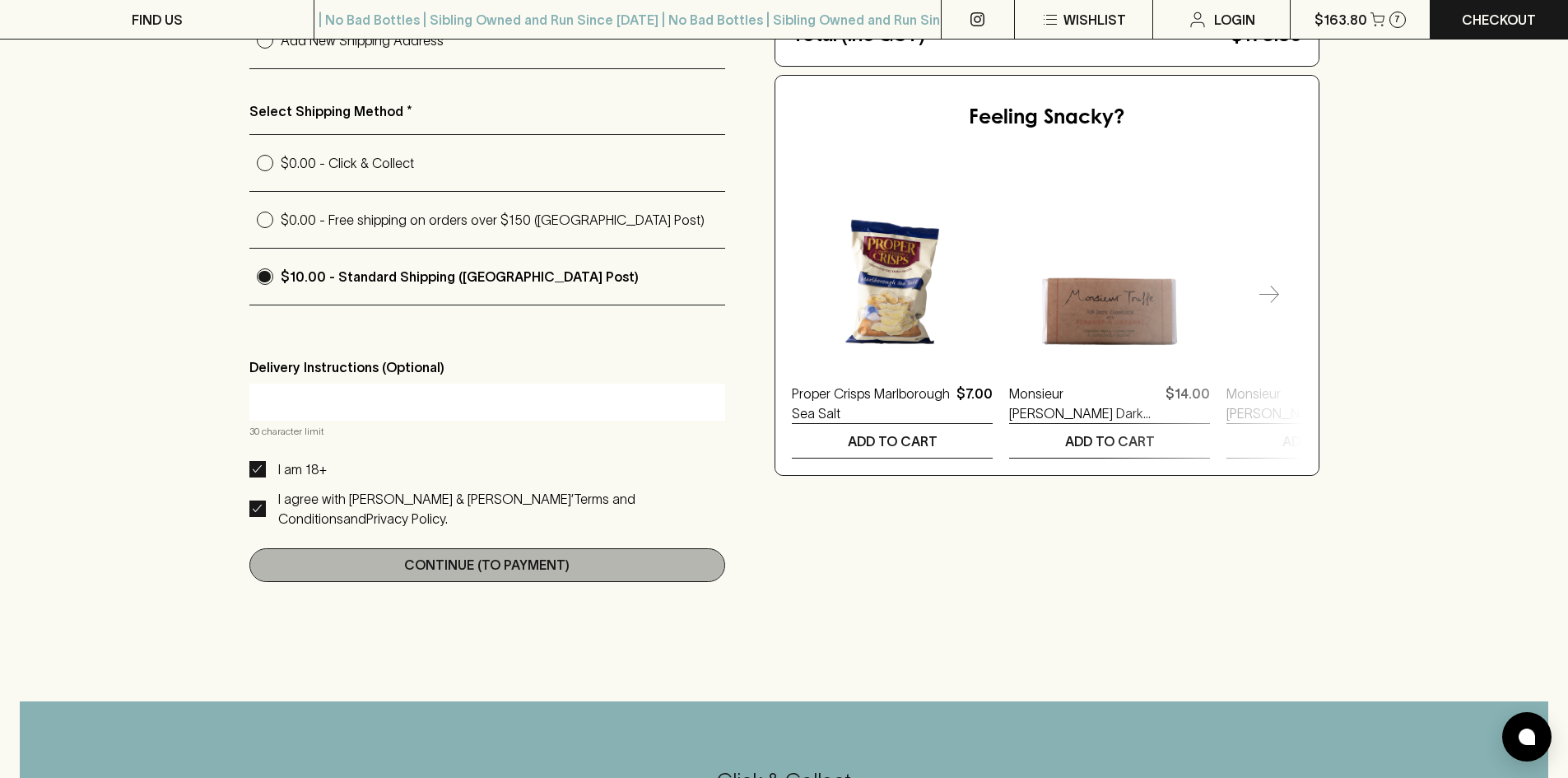
click at [500, 555] on p "Continue (To Payment)" at bounding box center [487, 565] width 165 height 20
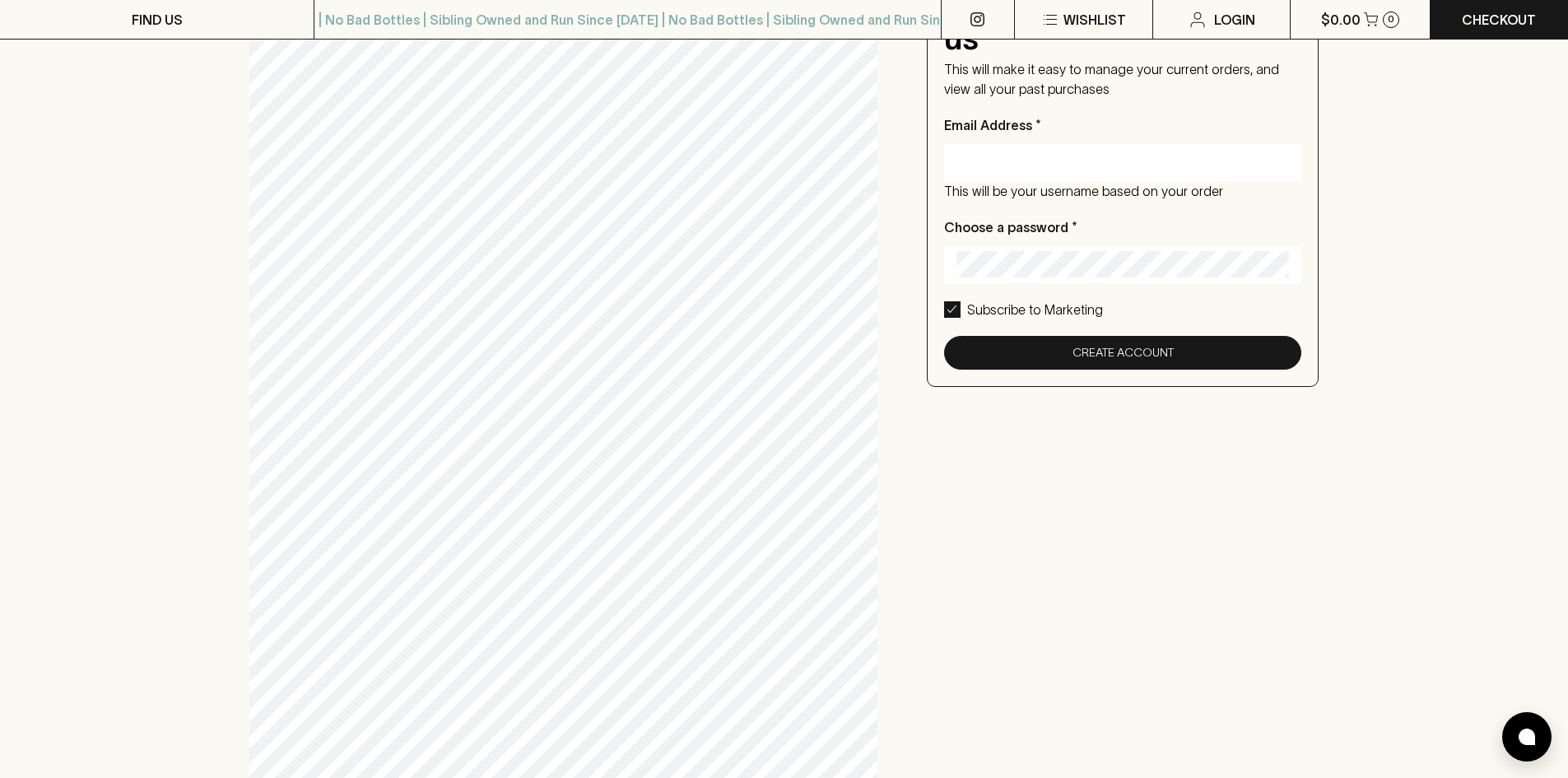
scroll to position [0, 0]
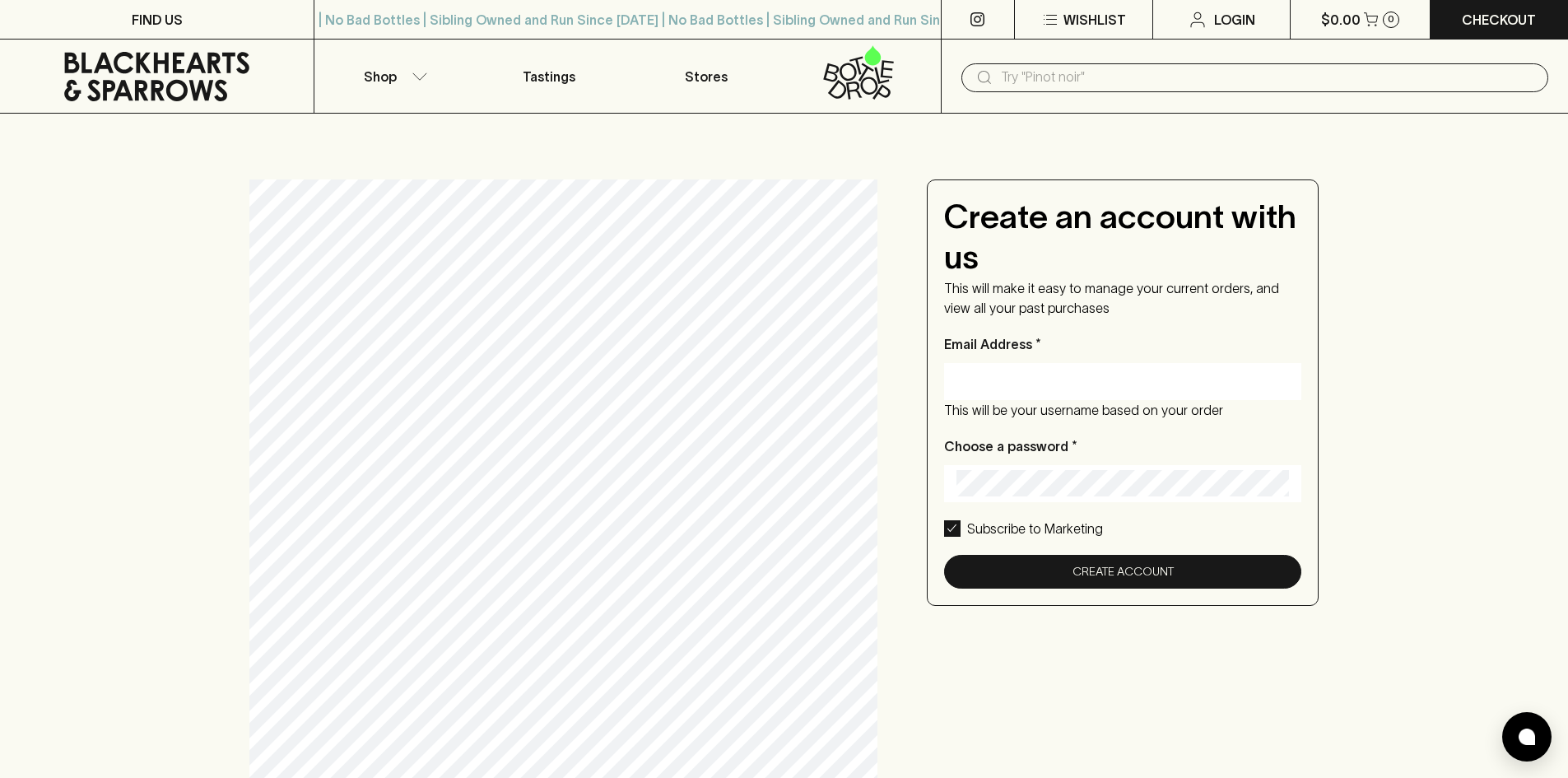
click at [955, 386] on div at bounding box center [1123, 381] width 358 height 37
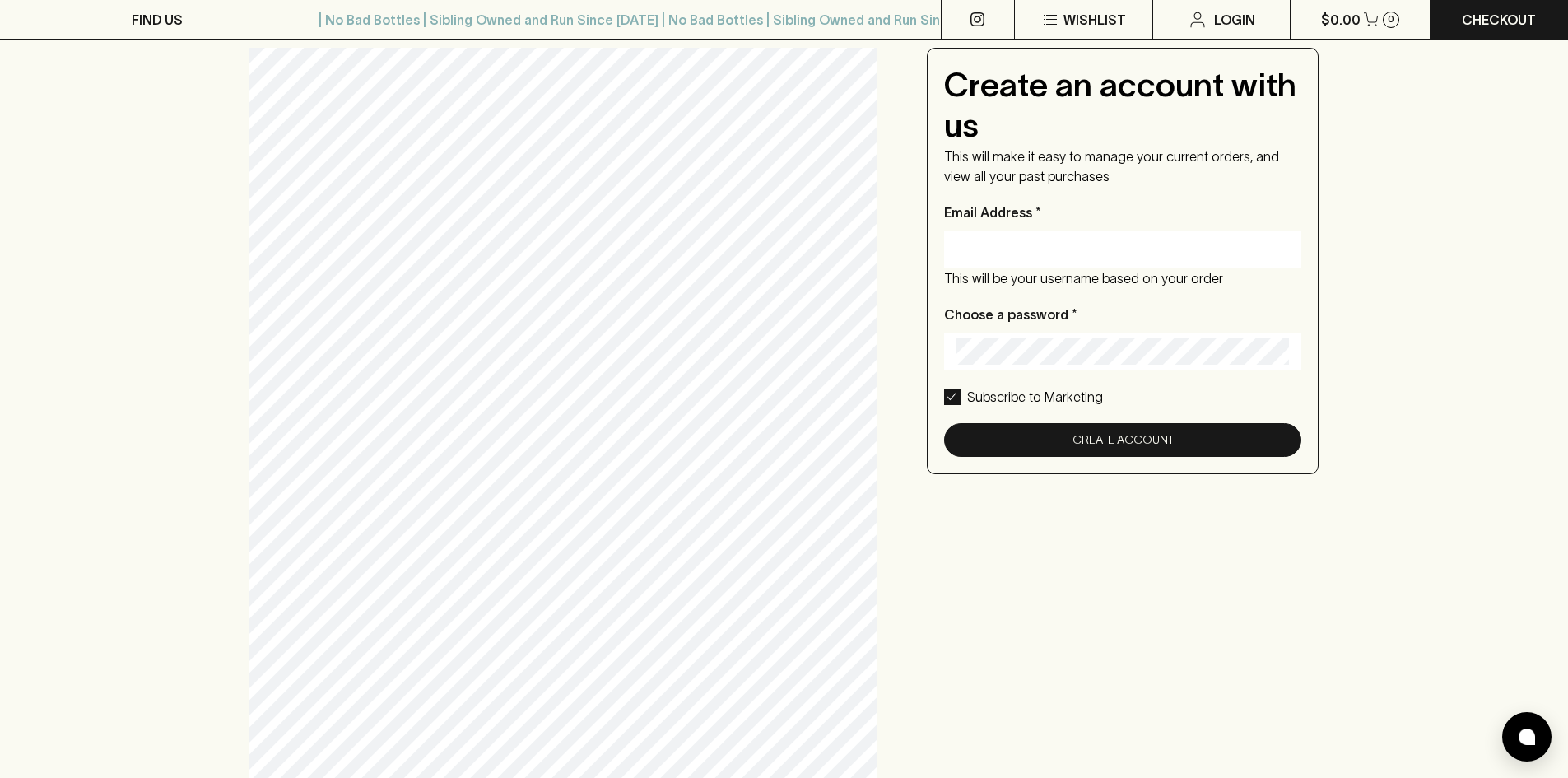
scroll to position [103, 0]
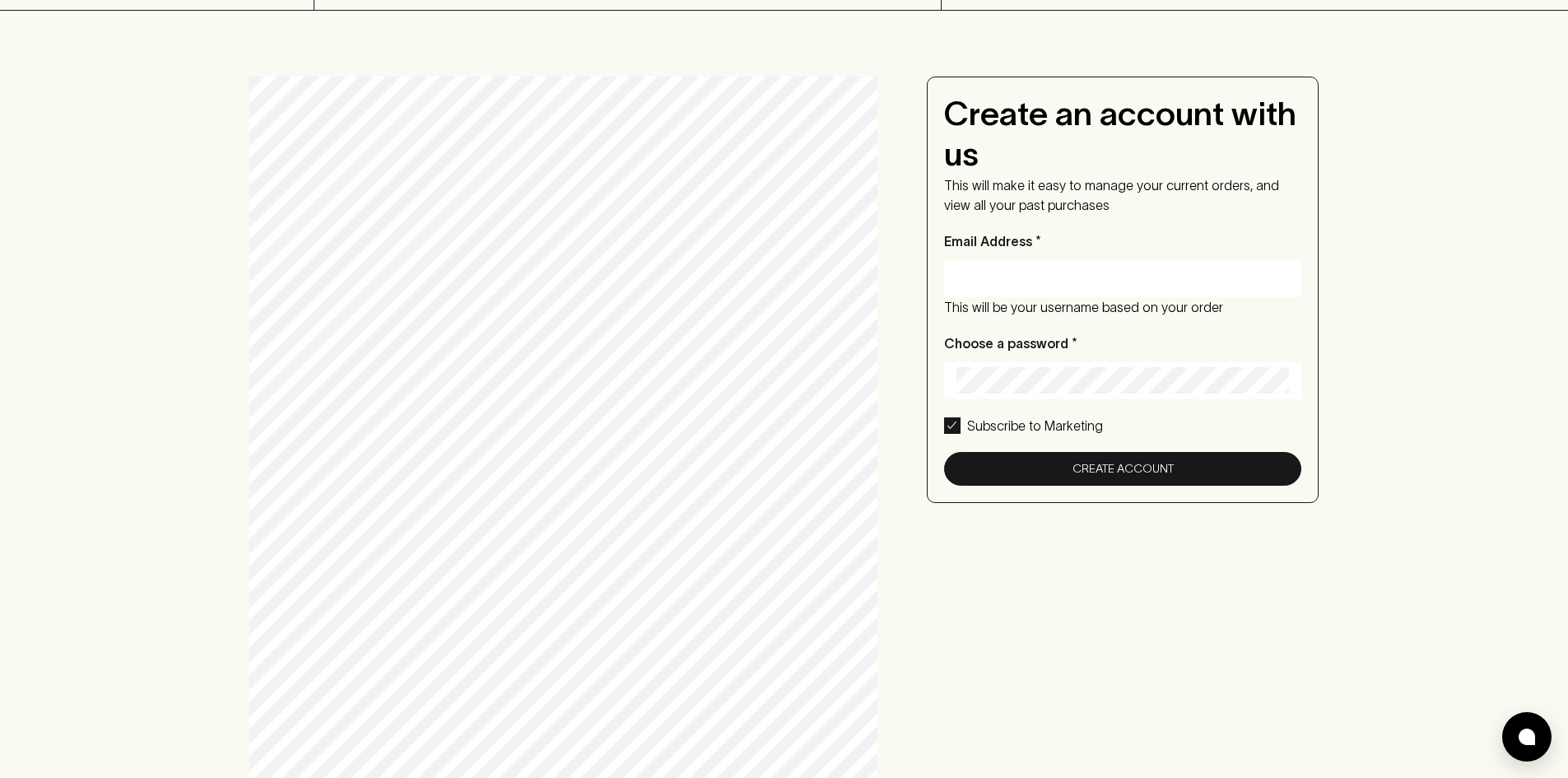
click at [992, 285] on input "Email Address *" at bounding box center [1123, 278] width 334 height 26
type input "[EMAIL_ADDRESS][DOMAIN_NAME]"
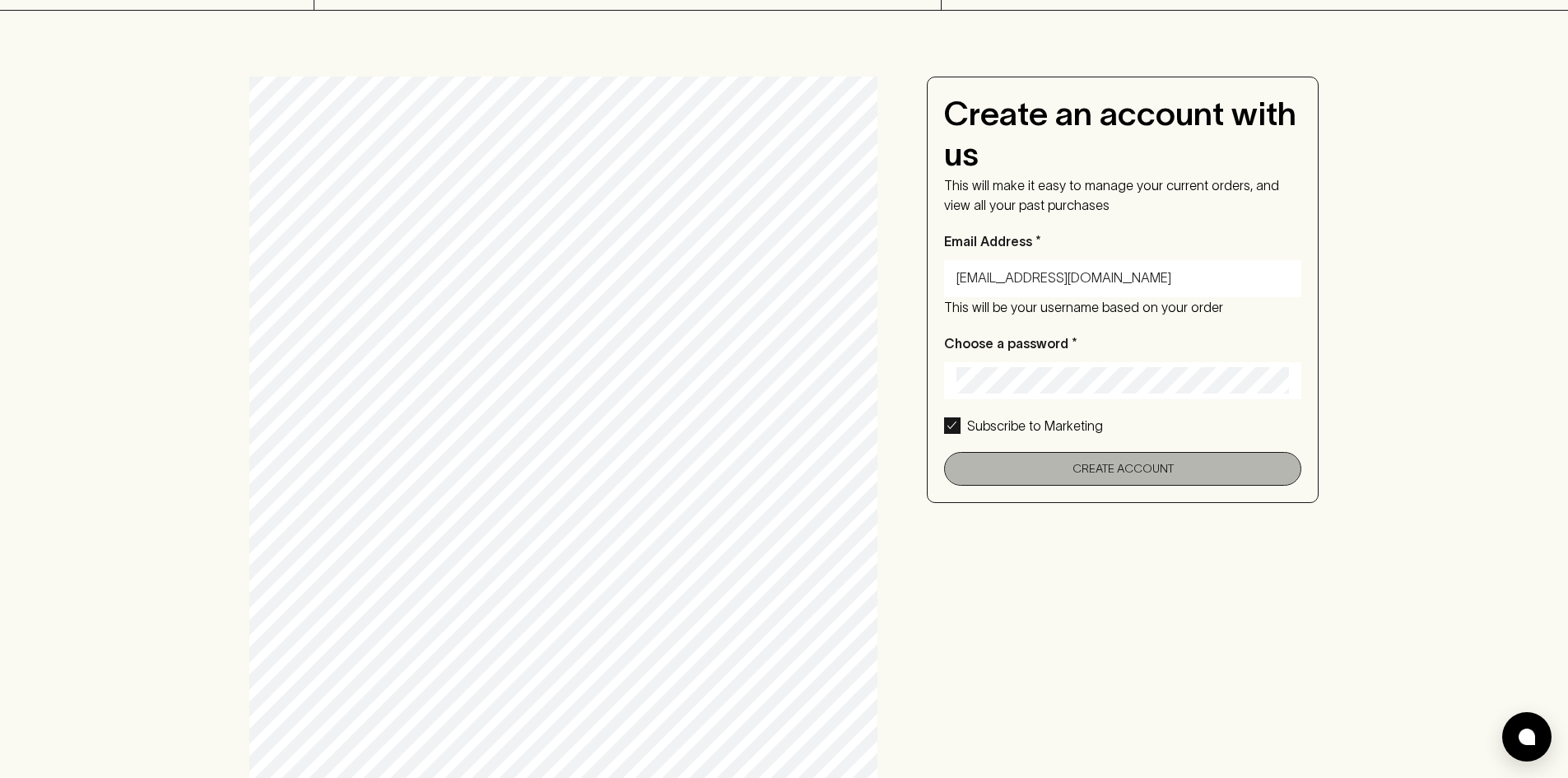
drag, startPoint x: 1135, startPoint y: 467, endPoint x: 1148, endPoint y: 475, distance: 15.3
click at [1135, 469] on button "Create Account" at bounding box center [1123, 469] width 358 height 34
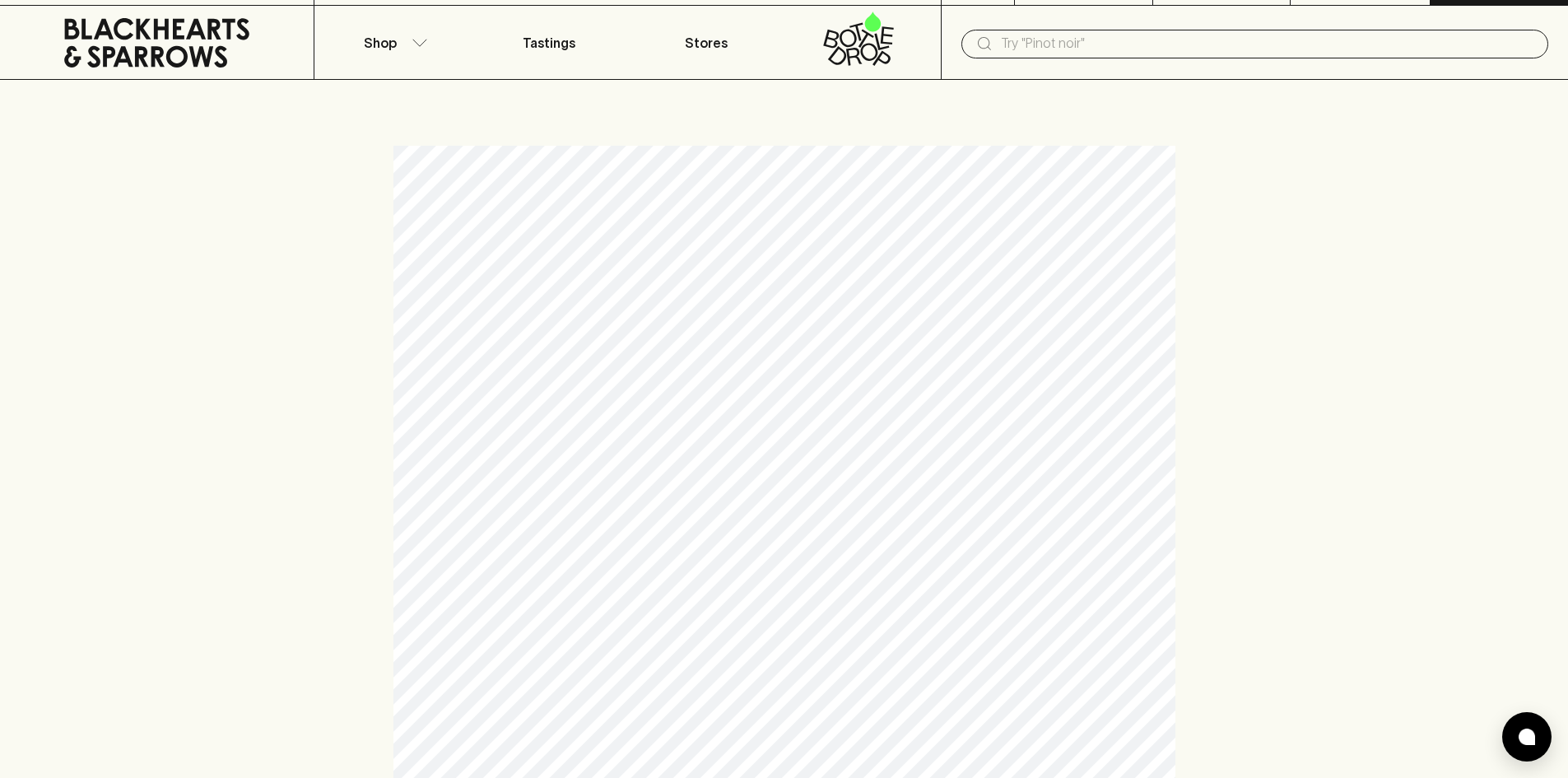
scroll to position [0, 0]
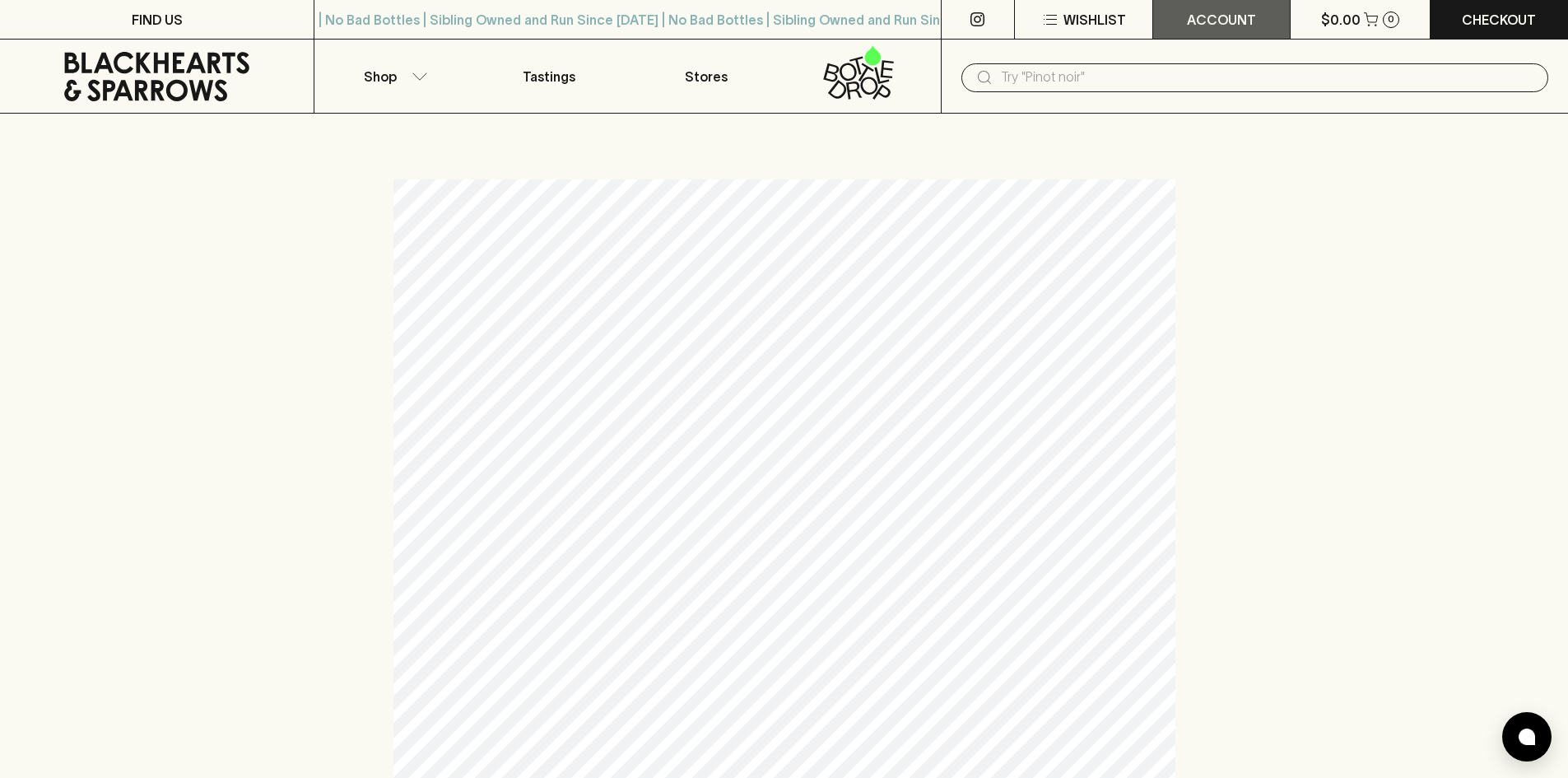
click at [1207, 27] on p "ACCOUNT" at bounding box center [1221, 20] width 69 height 20
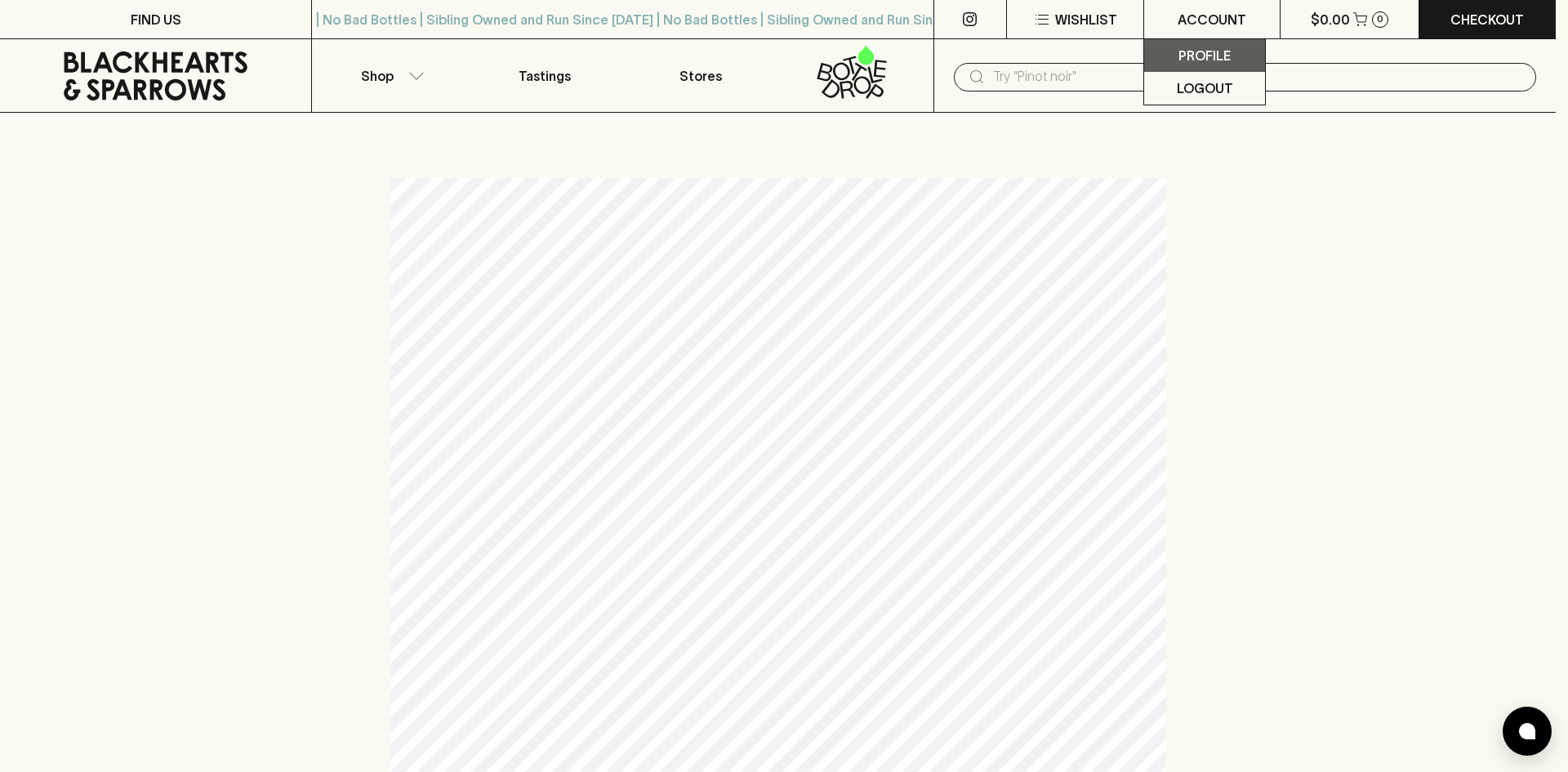
click at [1200, 56] on p "Profile" at bounding box center [1203, 55] width 52 height 20
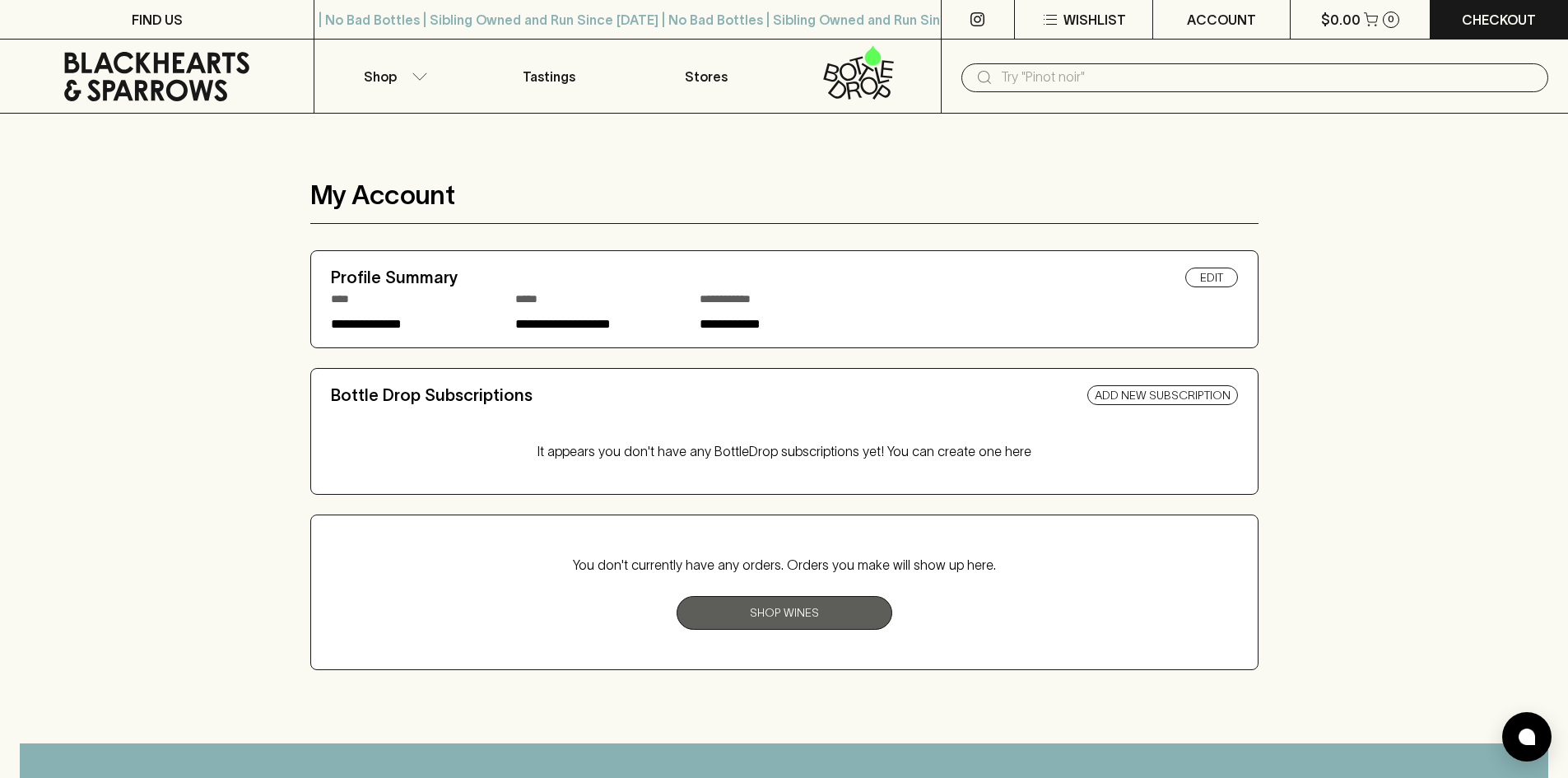
click at [825, 619] on link "Shop Wines" at bounding box center [784, 613] width 215 height 34
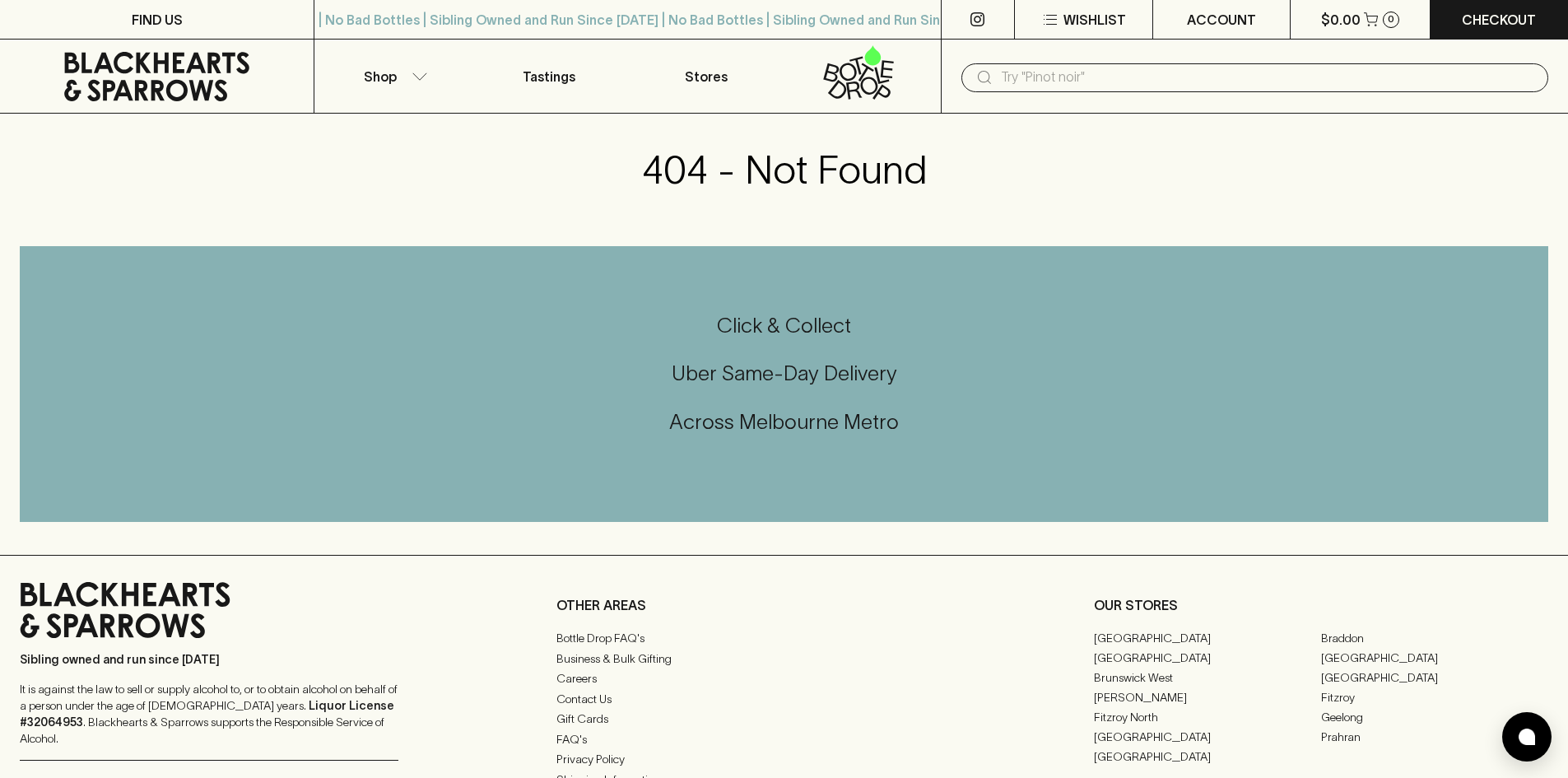
click at [182, 65] on icon at bounding box center [156, 77] width 289 height 50
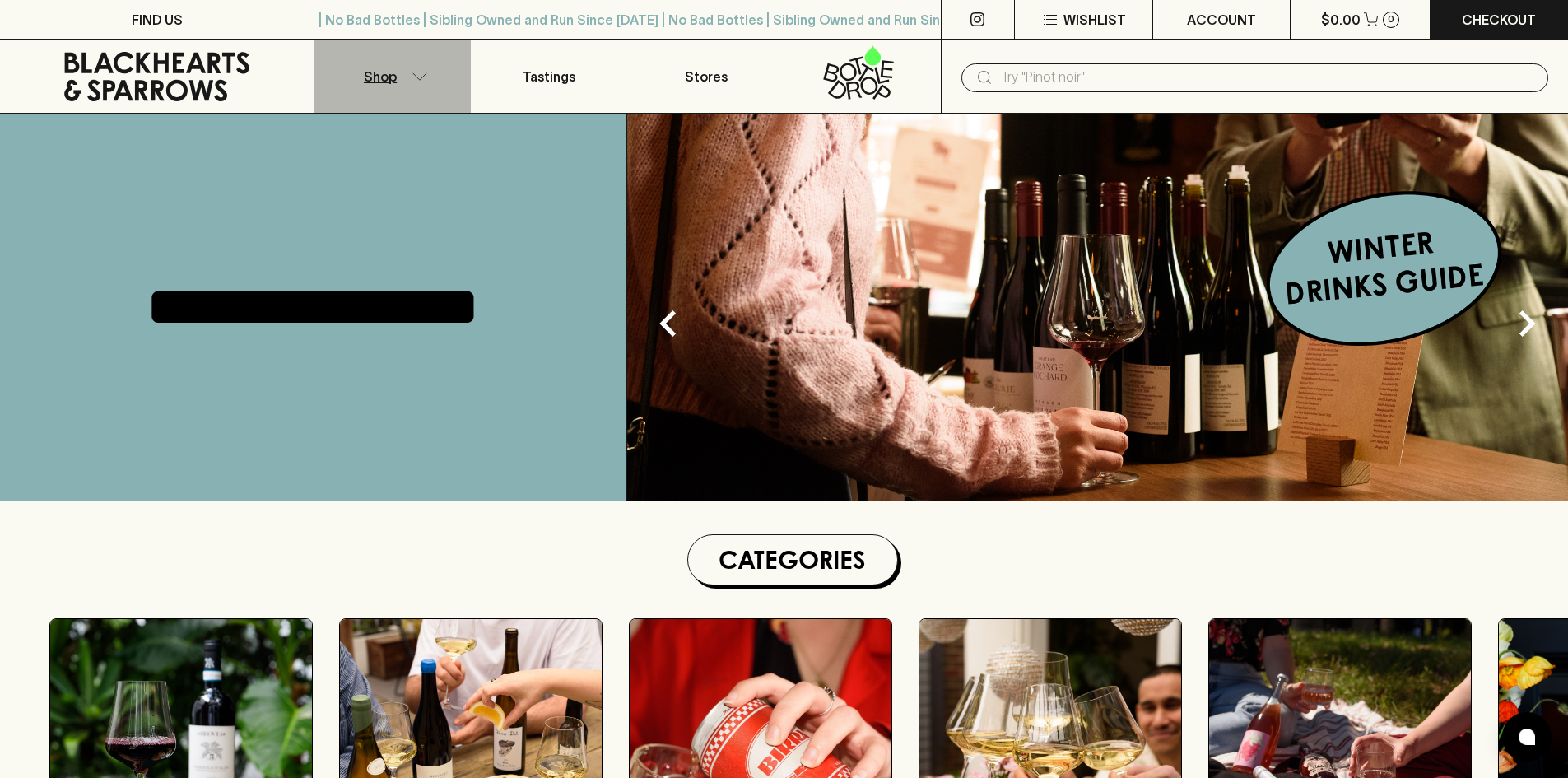
click at [417, 82] on button "Shop" at bounding box center [392, 77] width 156 height 74
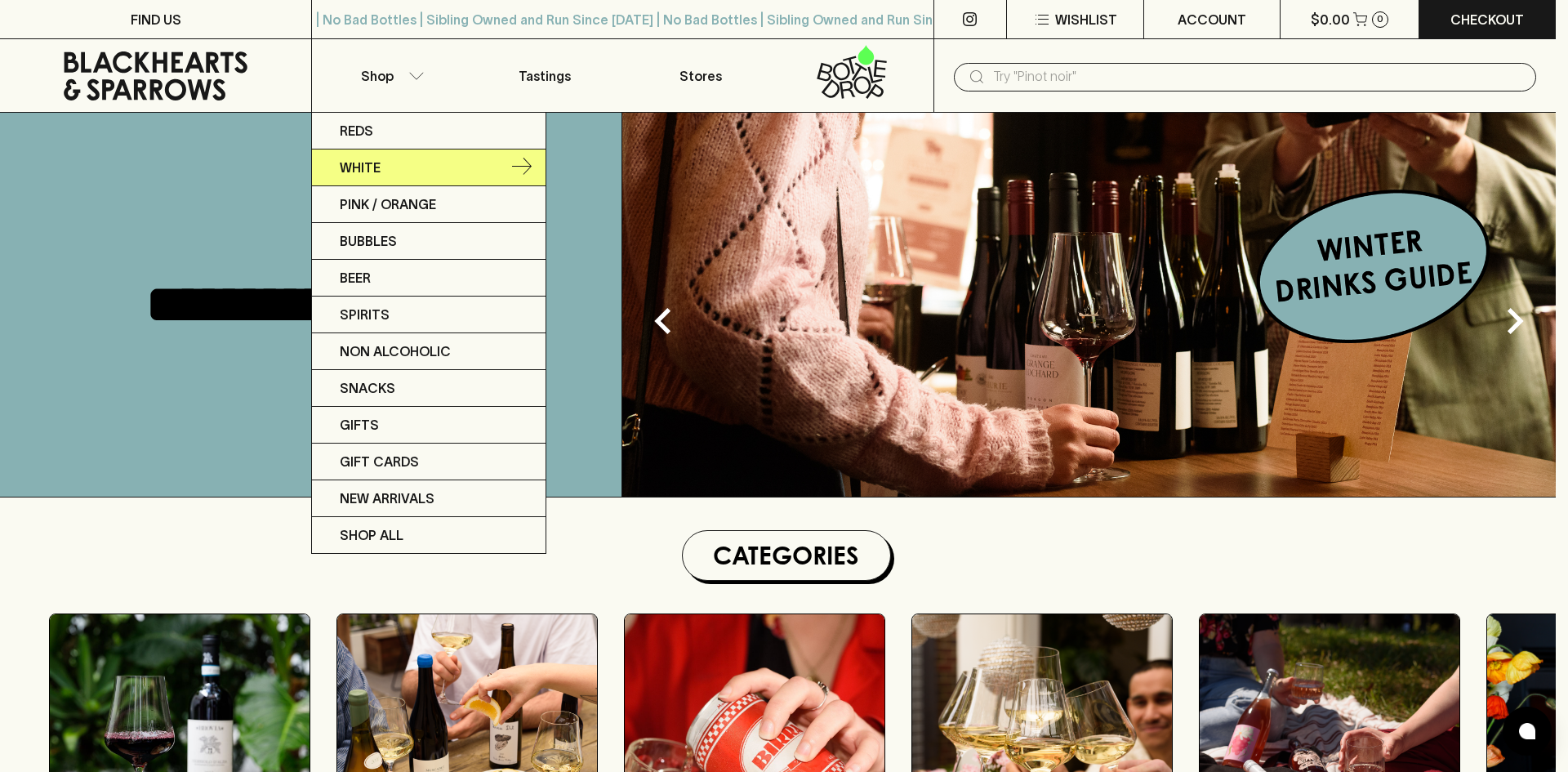
click at [387, 173] on link "White" at bounding box center [429, 167] width 233 height 37
